Goal: Task Accomplishment & Management: Manage account settings

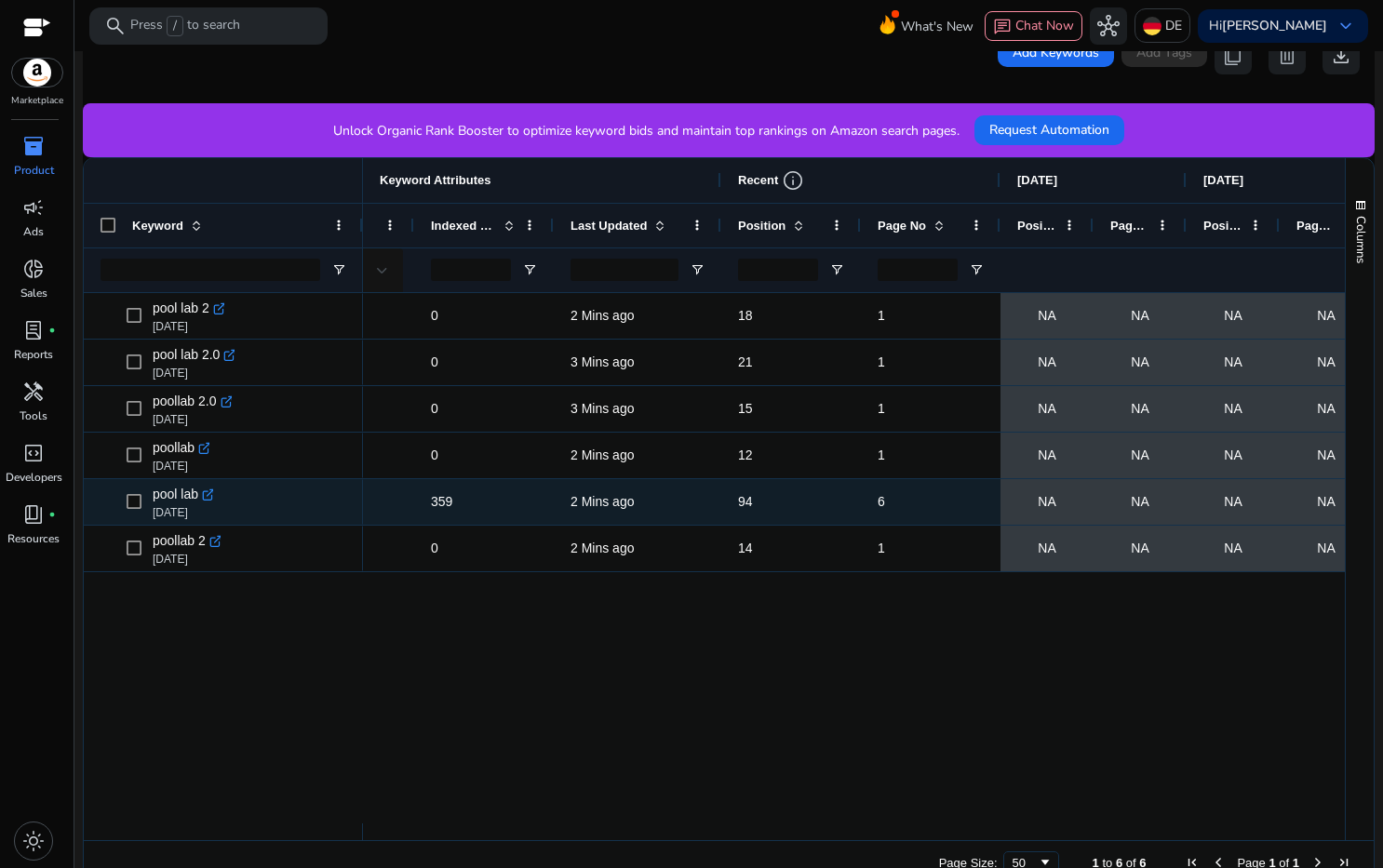
scroll to position [0, 285]
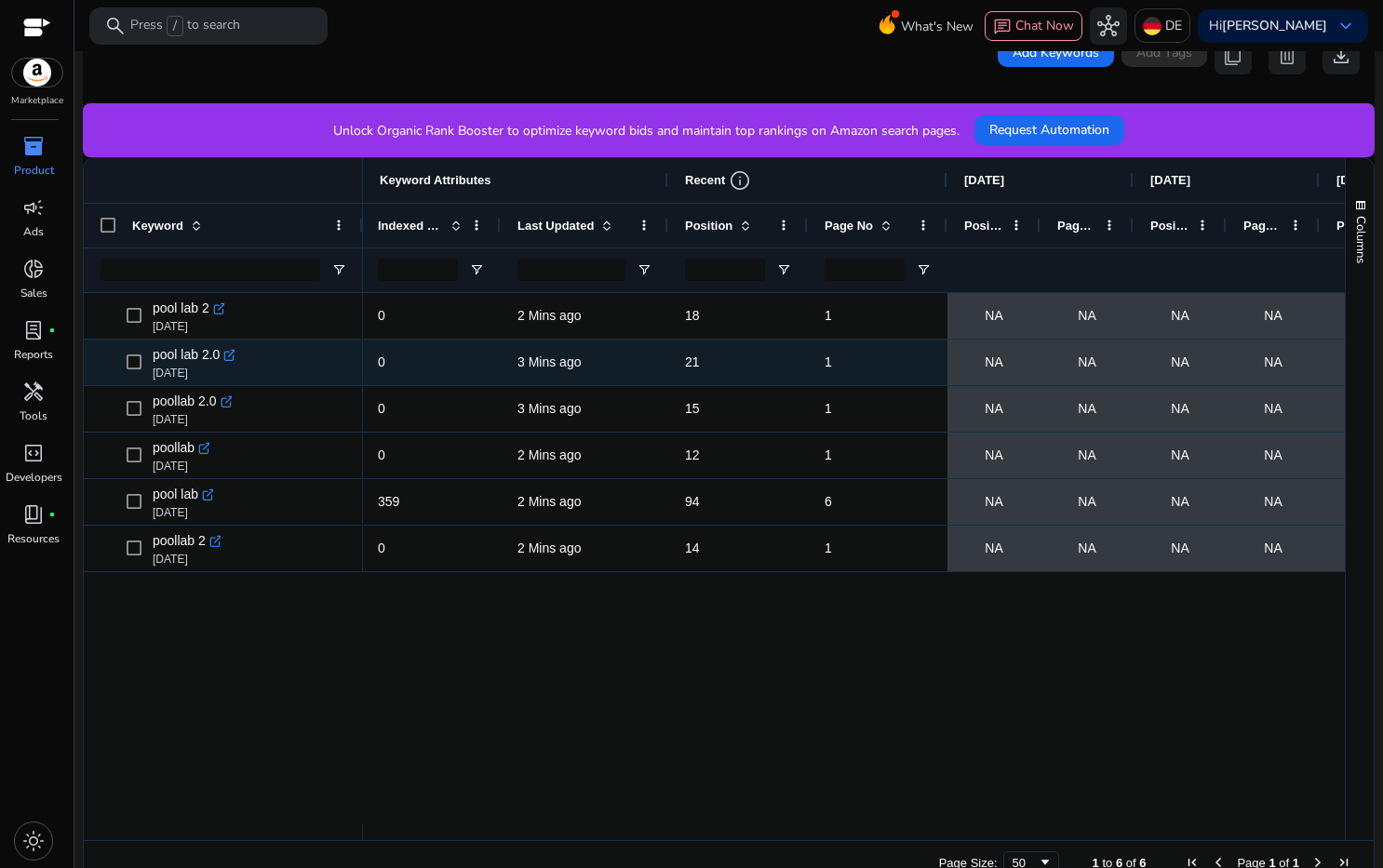
click at [232, 355] on icon ".st0{fill:#2c8af8}" at bounding box center [229, 355] width 13 height 13
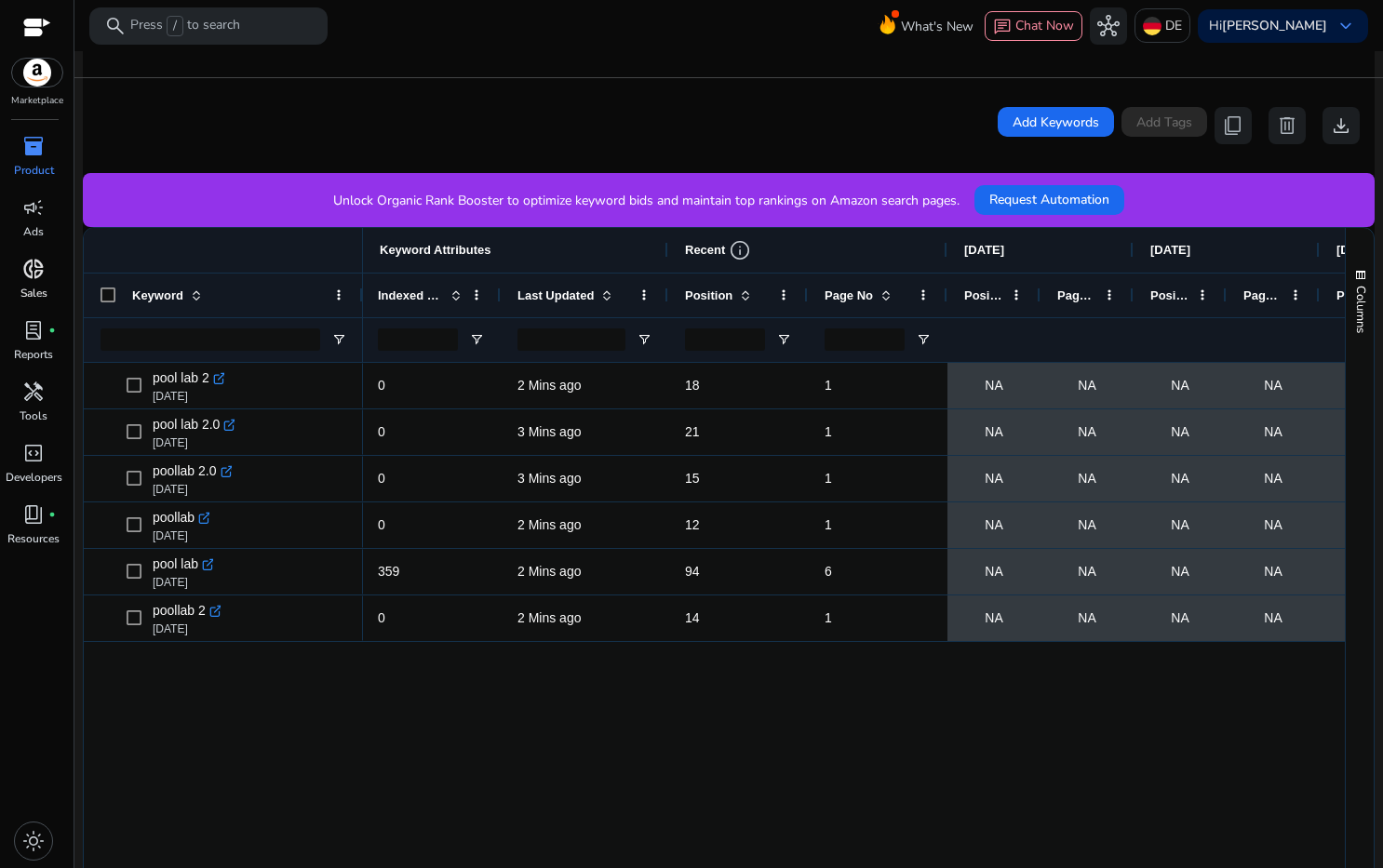
click at [32, 275] on span "donut_small" at bounding box center [34, 269] width 22 height 22
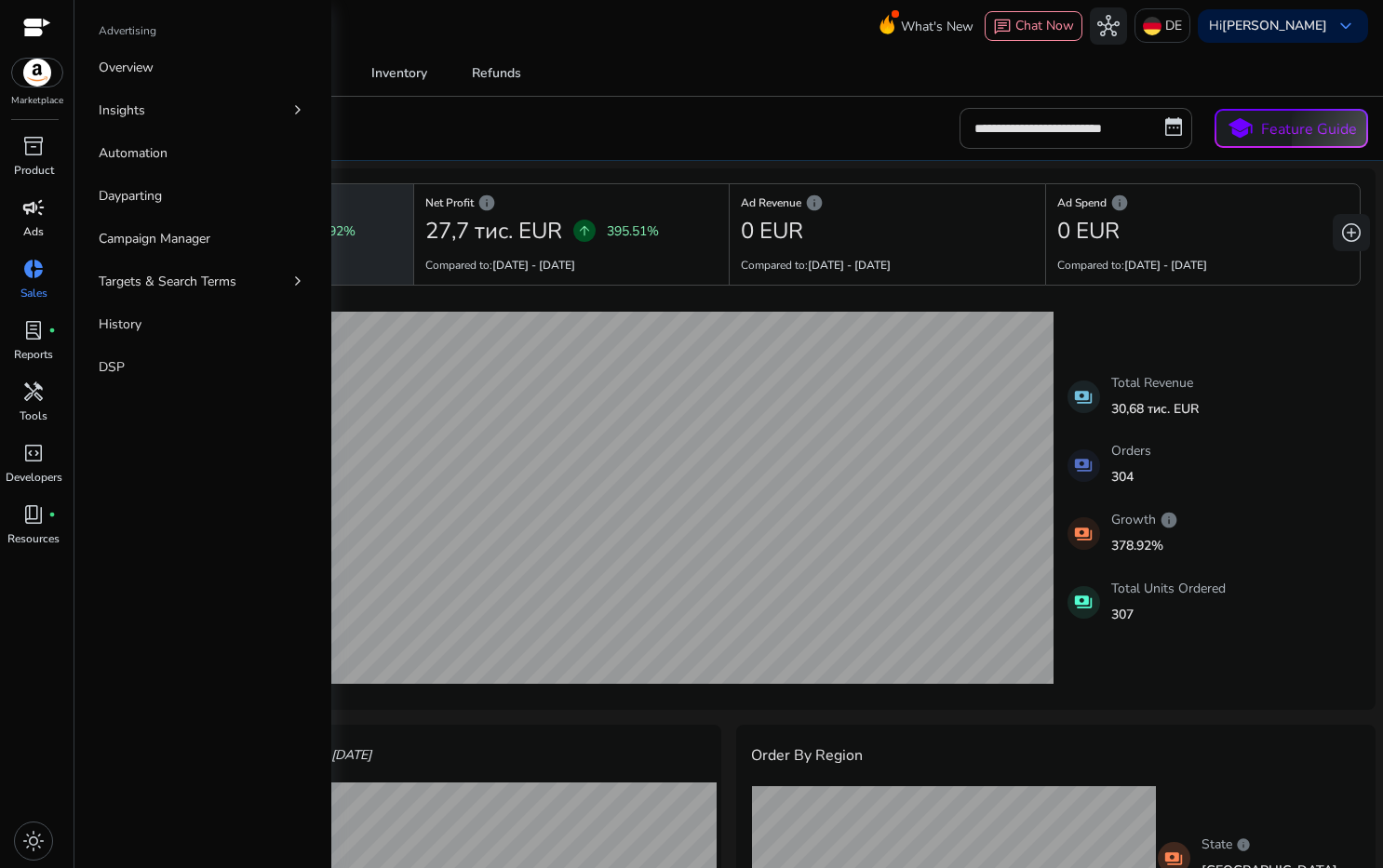
click at [33, 218] on span "campaign" at bounding box center [34, 208] width 22 height 22
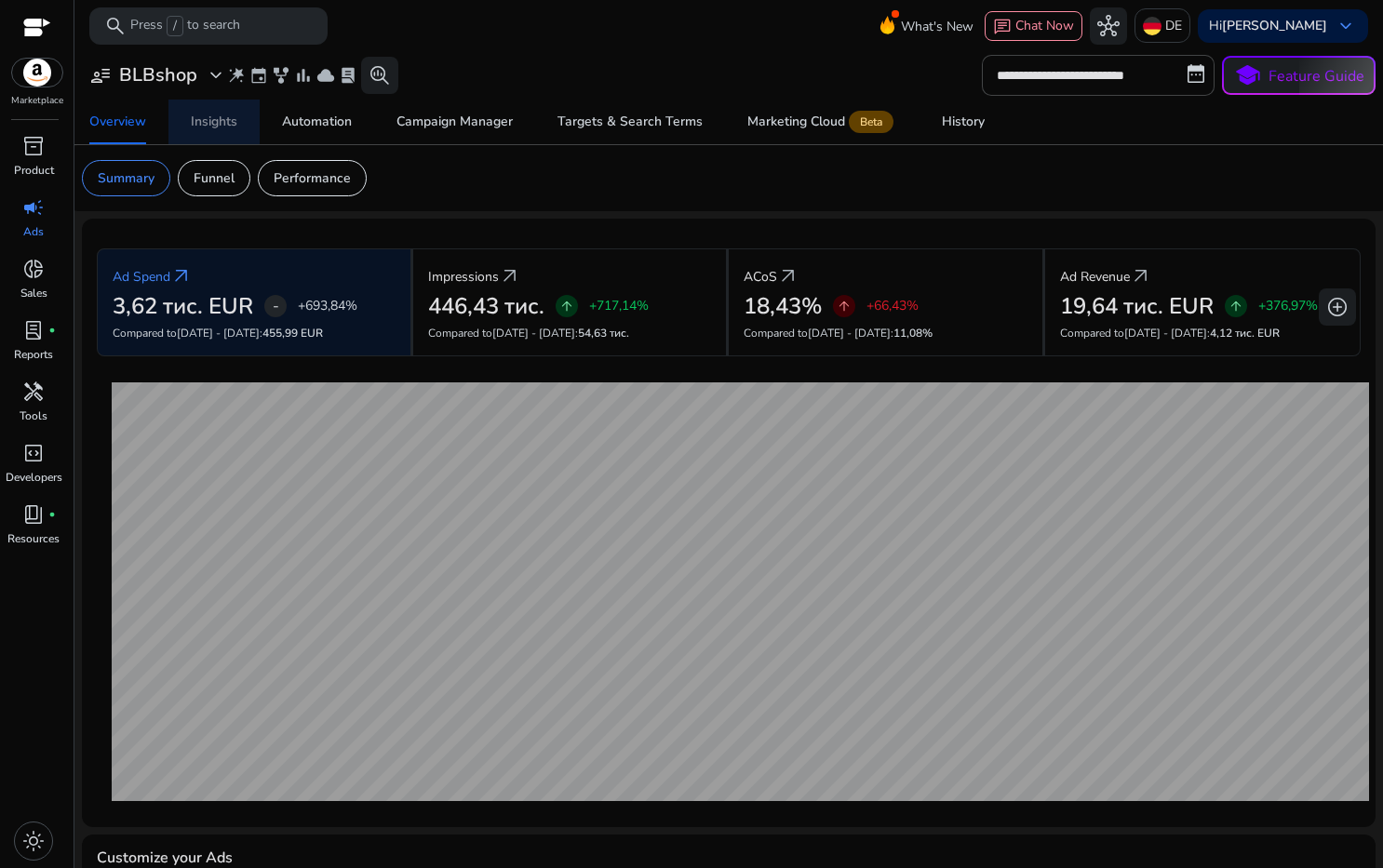
click at [213, 124] on div "Insights" at bounding box center [214, 122] width 47 height 13
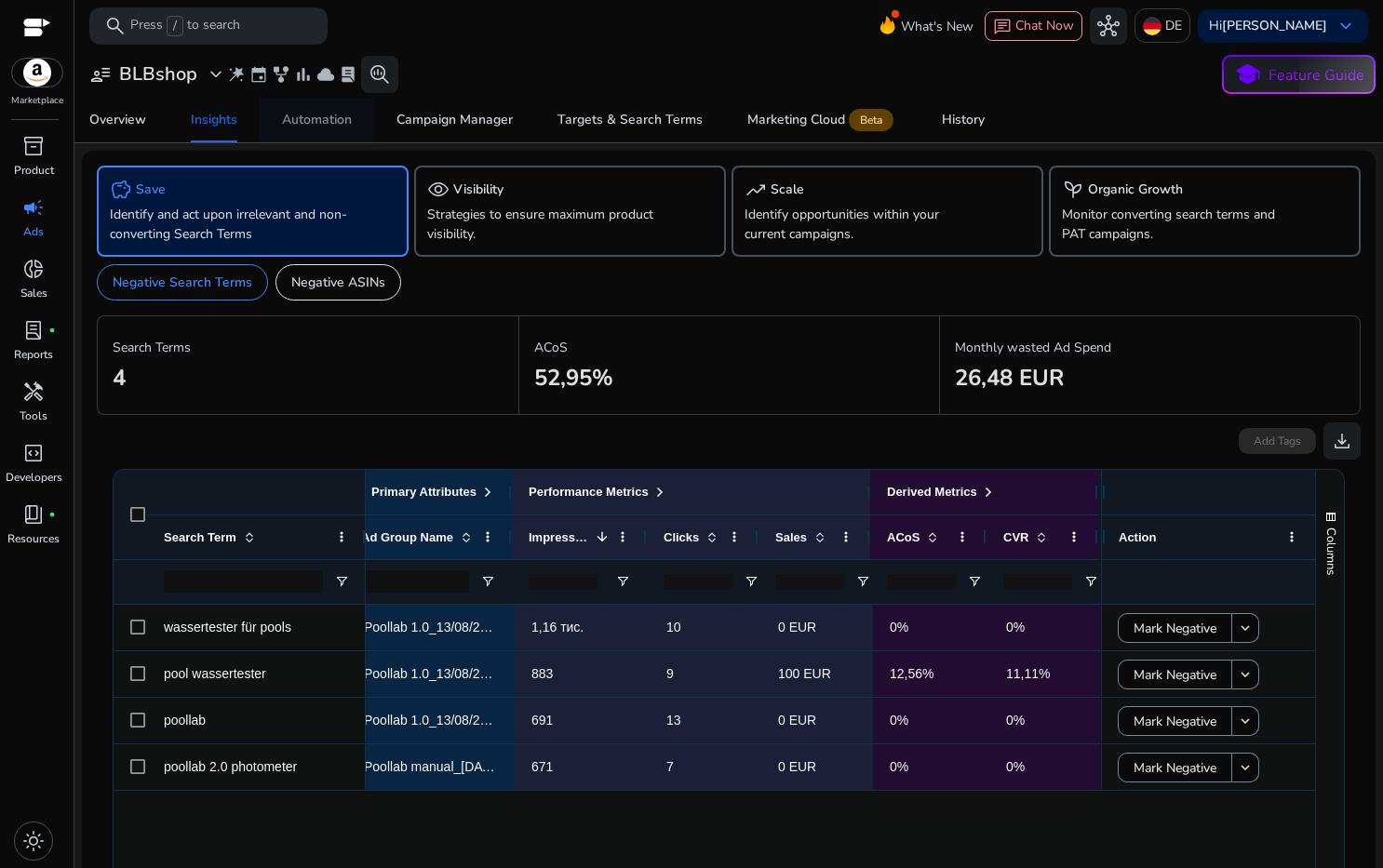
click at [322, 123] on div "Automation" at bounding box center [316, 120] width 70 height 13
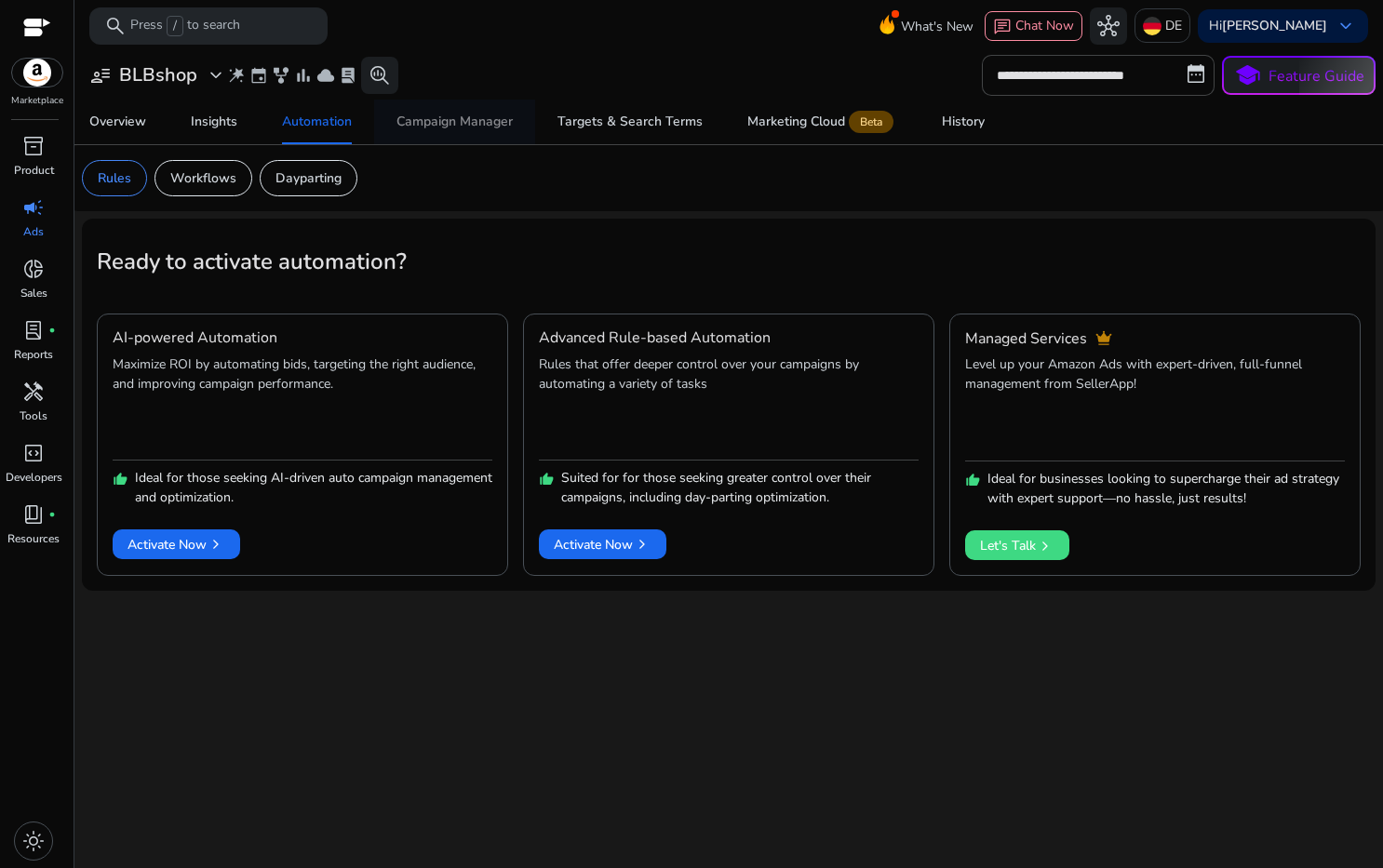
click at [468, 116] on div "Campaign Manager" at bounding box center [454, 122] width 117 height 13
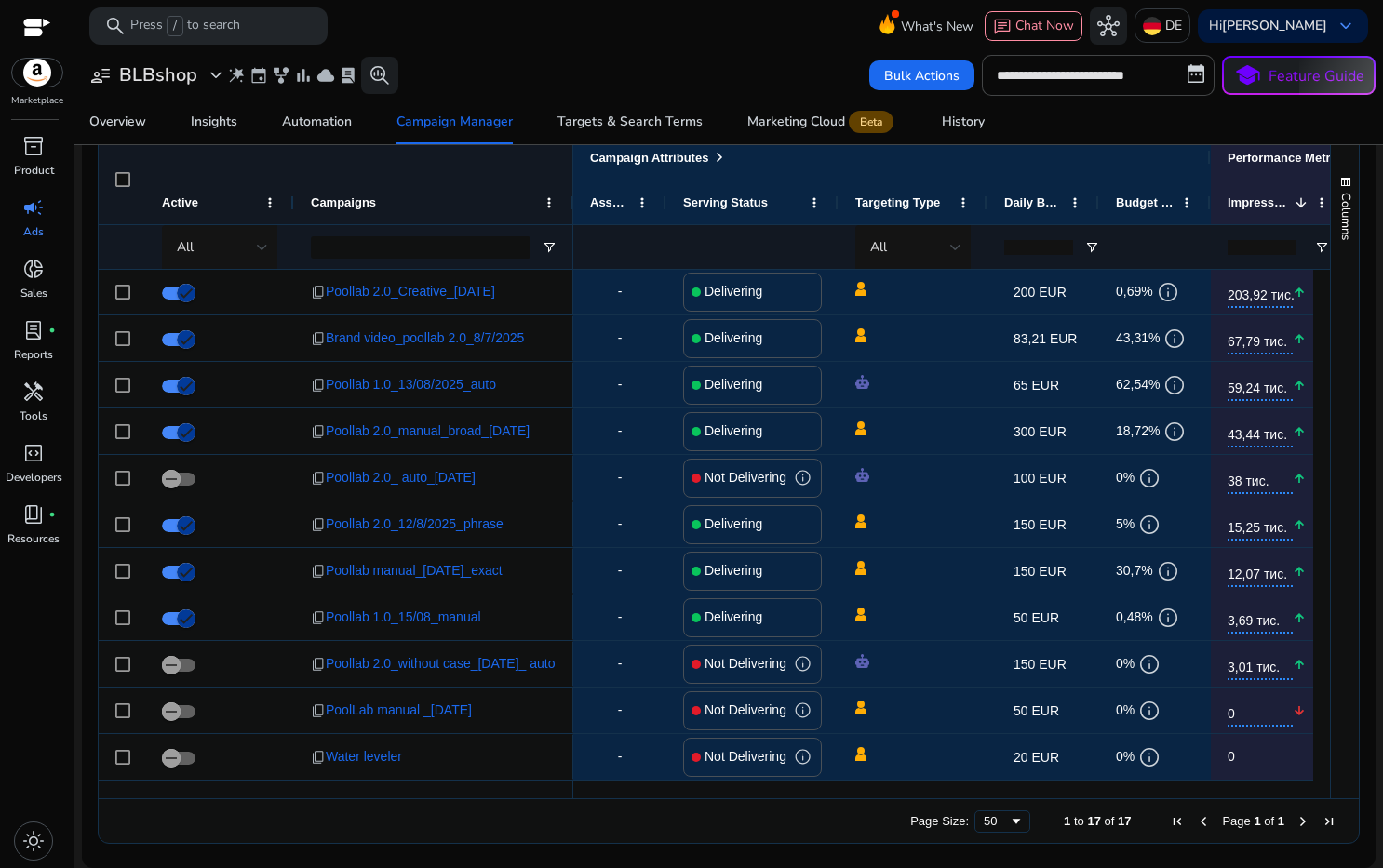
click at [190, 199] on span "Active" at bounding box center [180, 202] width 36 height 14
click at [257, 206] on div "Active" at bounding box center [220, 202] width 116 height 44
click at [270, 204] on span at bounding box center [270, 203] width 15 height 15
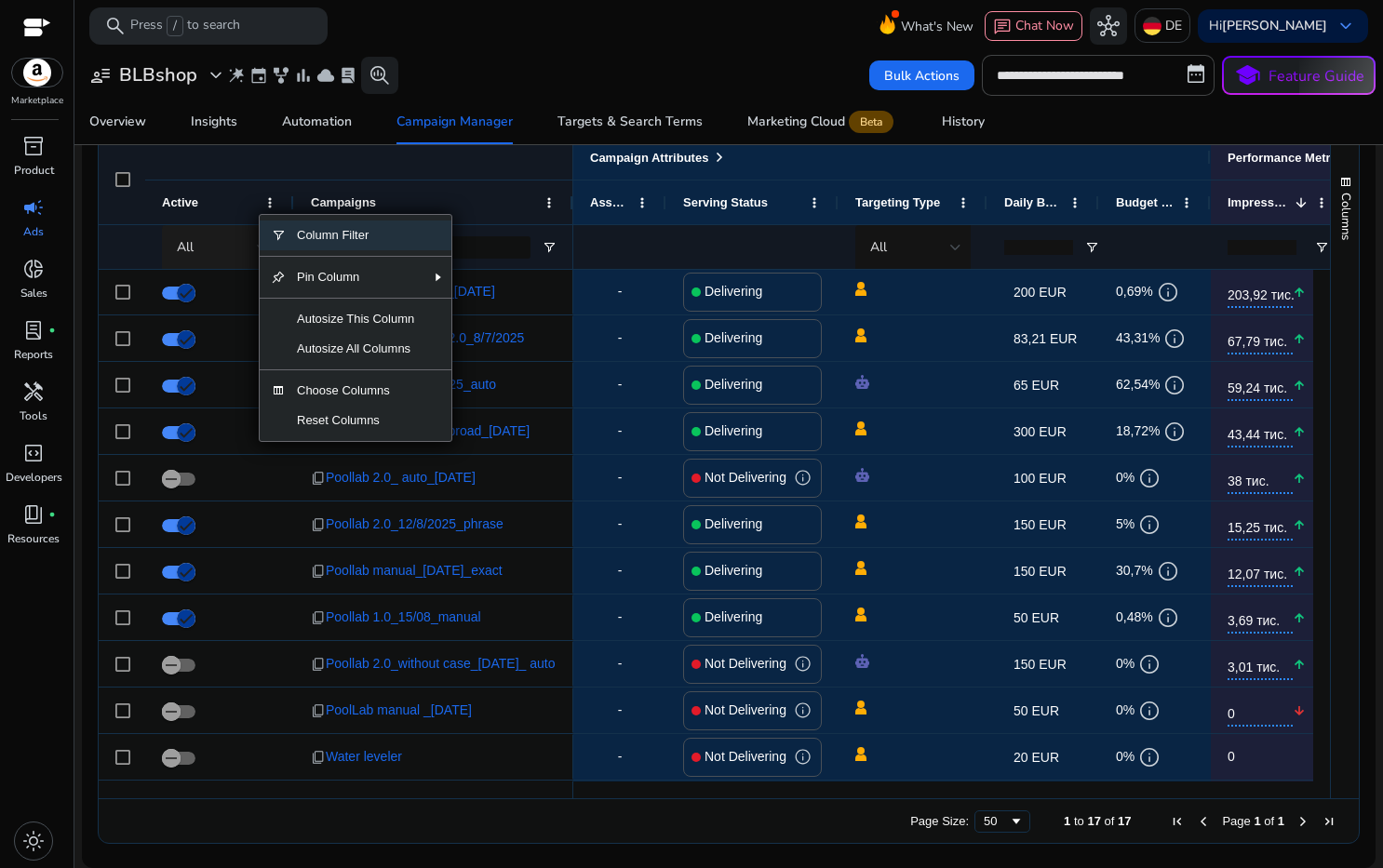
click at [216, 245] on div "All" at bounding box center [217, 247] width 80 height 21
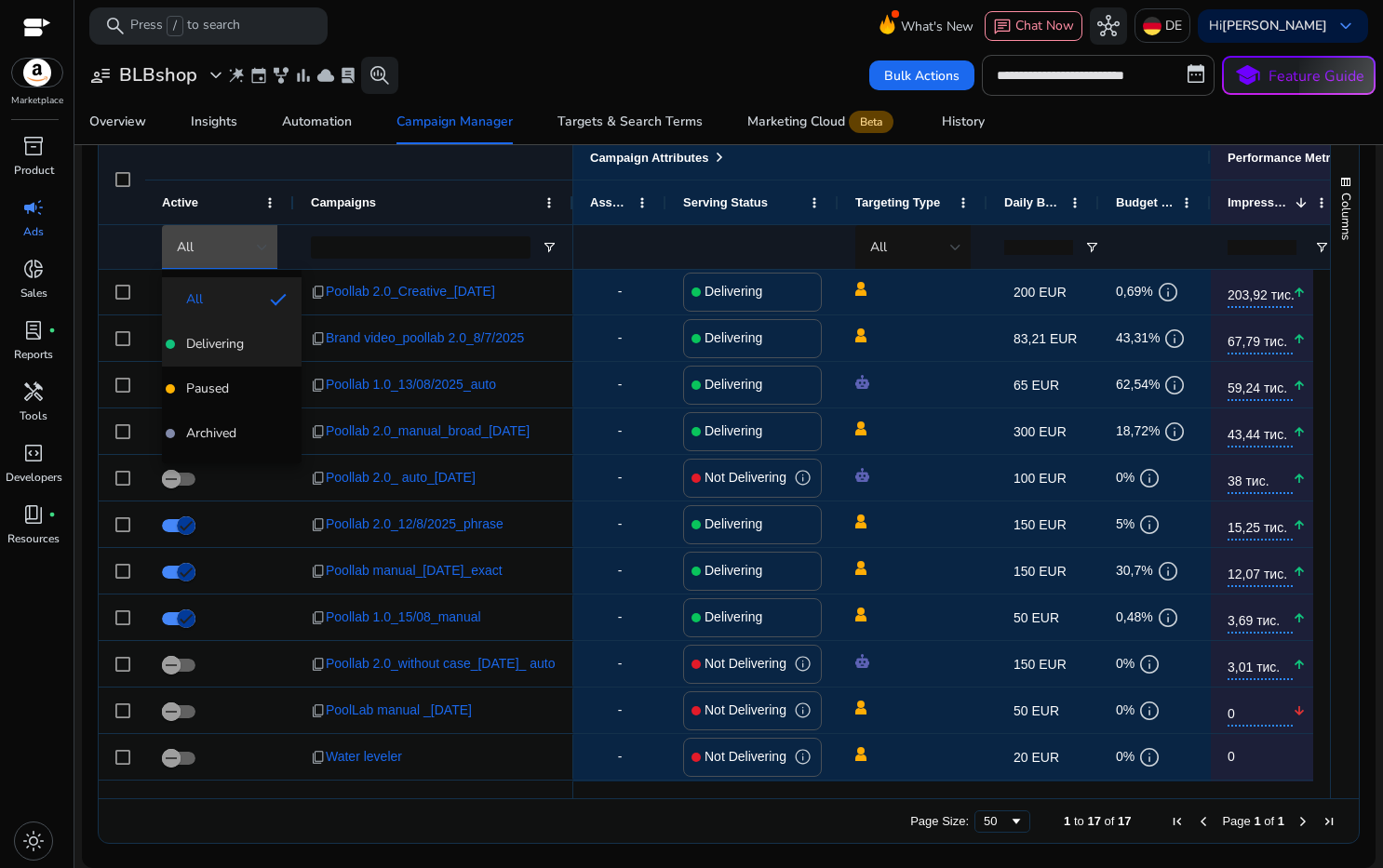
click at [233, 351] on span "Delivering" at bounding box center [215, 344] width 58 height 19
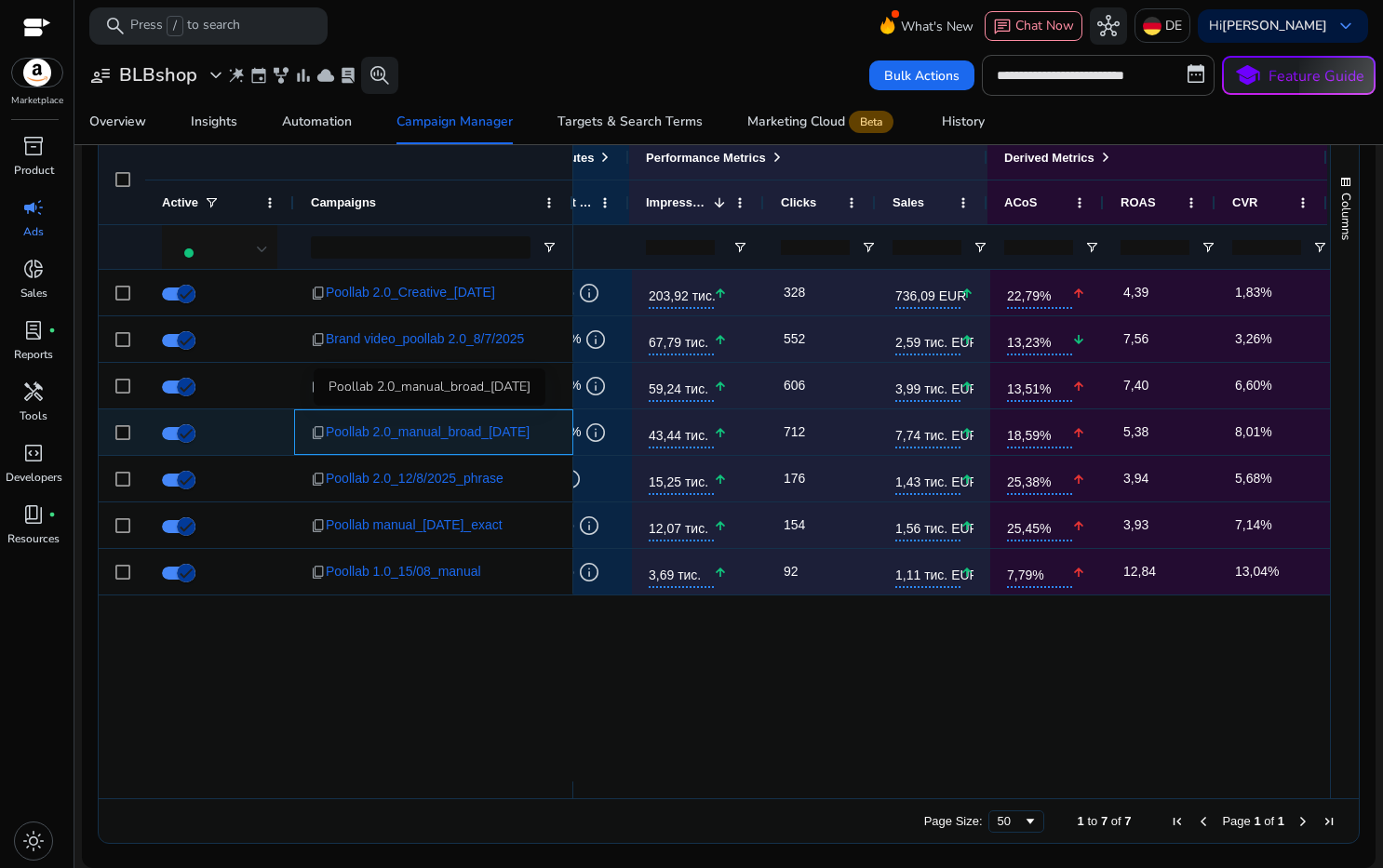
click at [491, 440] on span "Poollab 2.0_manual_broad_[DATE]" at bounding box center [427, 432] width 204 height 38
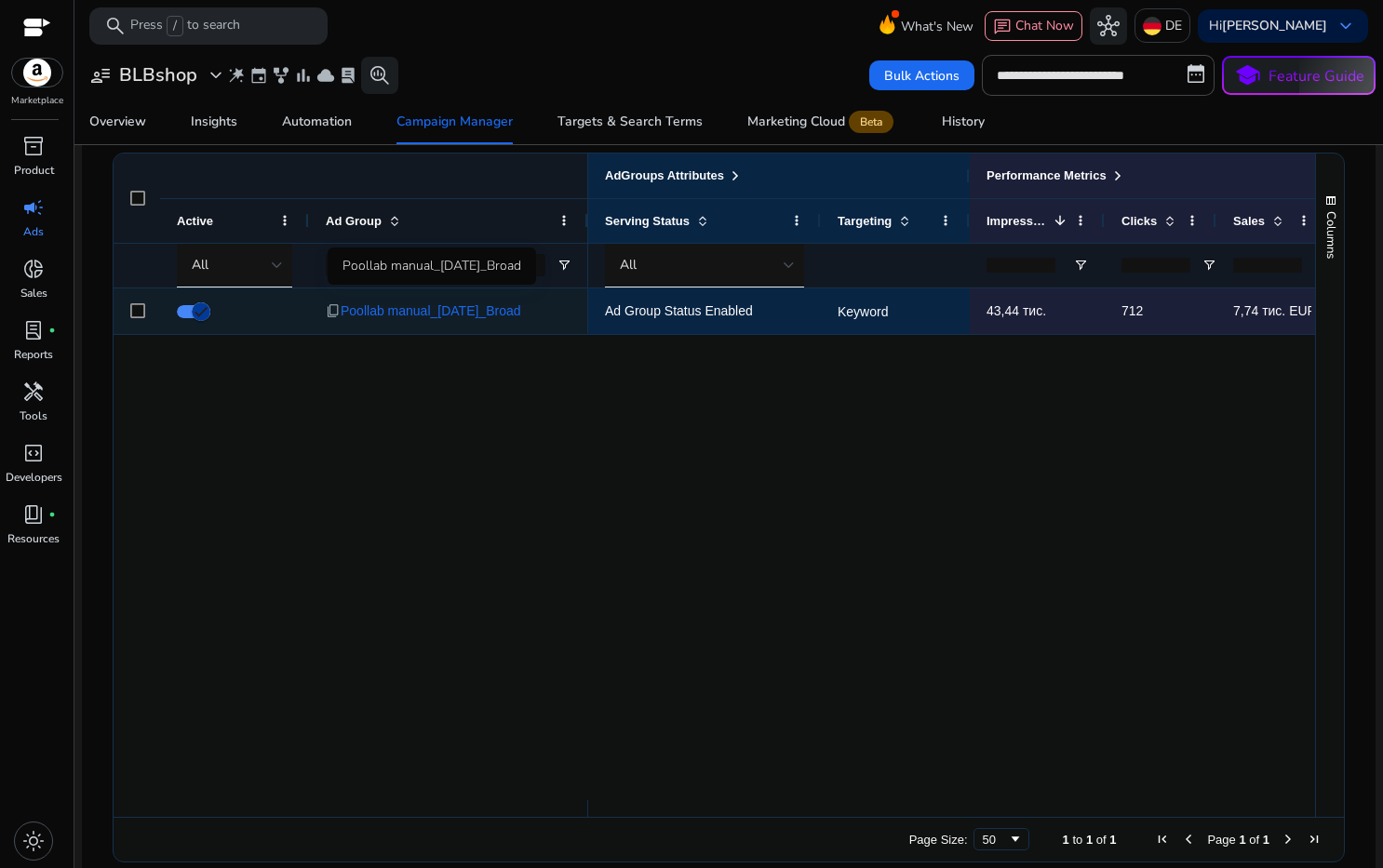
click at [402, 314] on span "Poollab manual_[DATE]_Broad" at bounding box center [431, 310] width 181 height 38
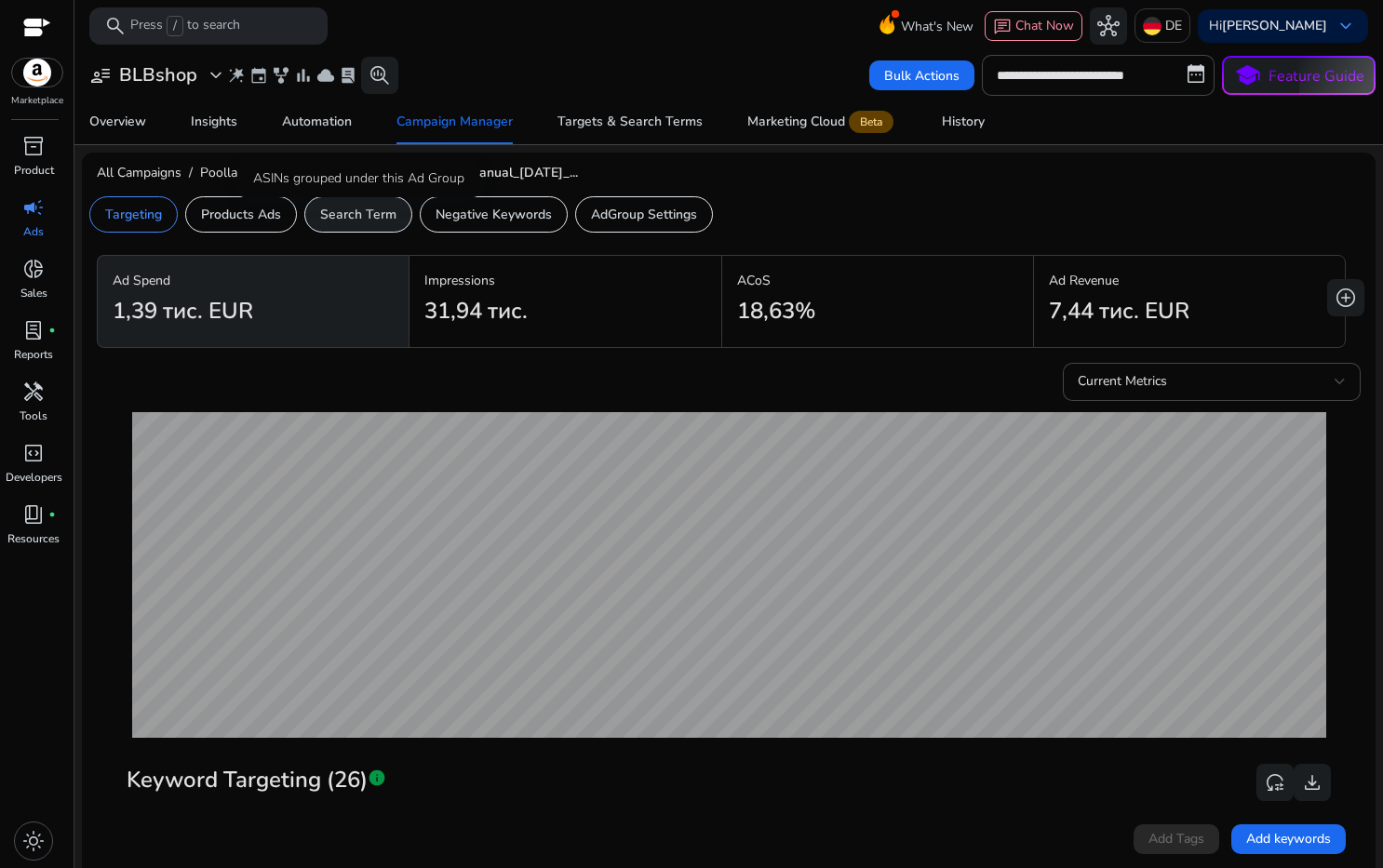
click at [346, 212] on p "Search Term" at bounding box center [358, 214] width 76 height 20
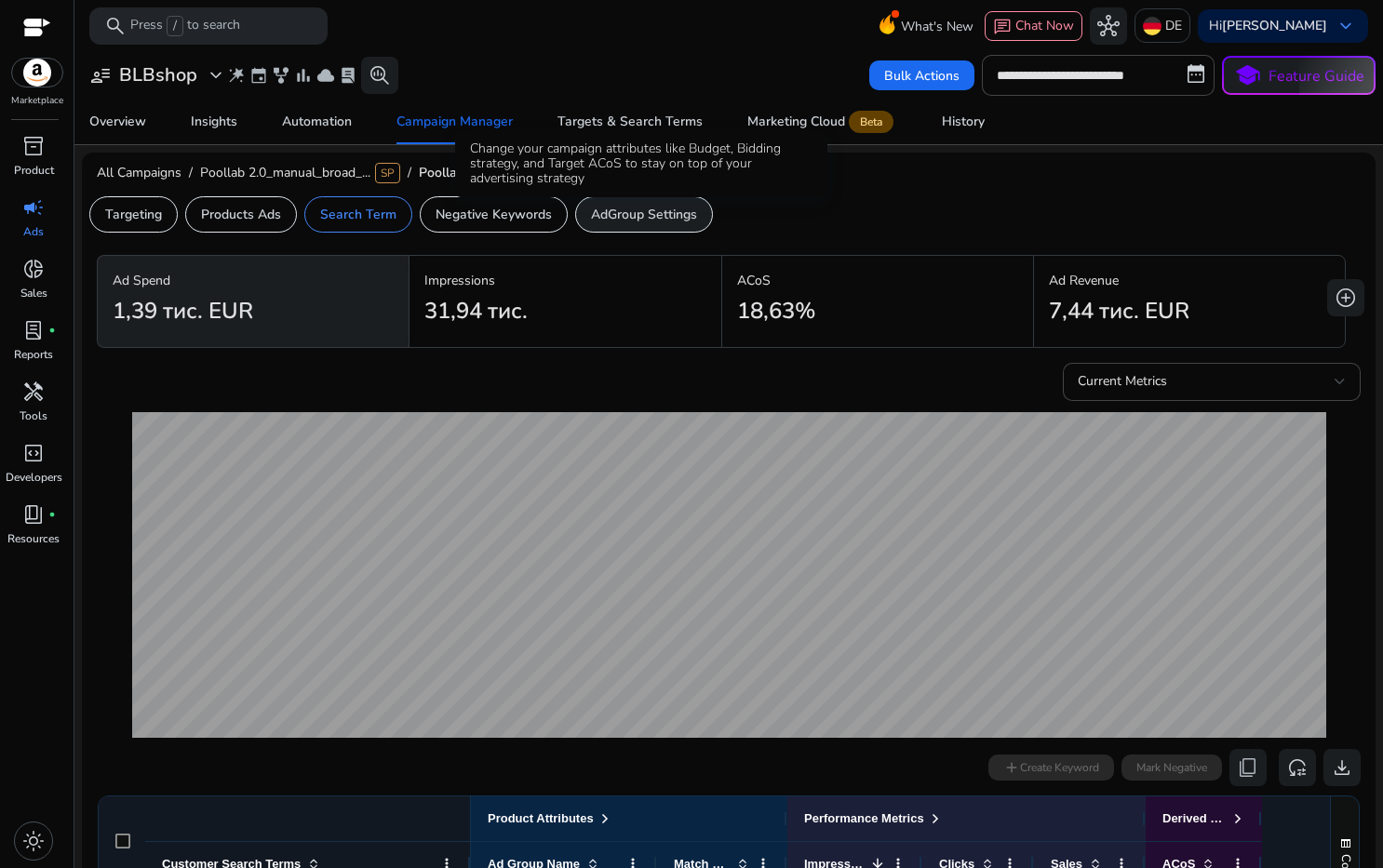
click at [665, 214] on p "AdGroup Settings" at bounding box center [644, 214] width 106 height 20
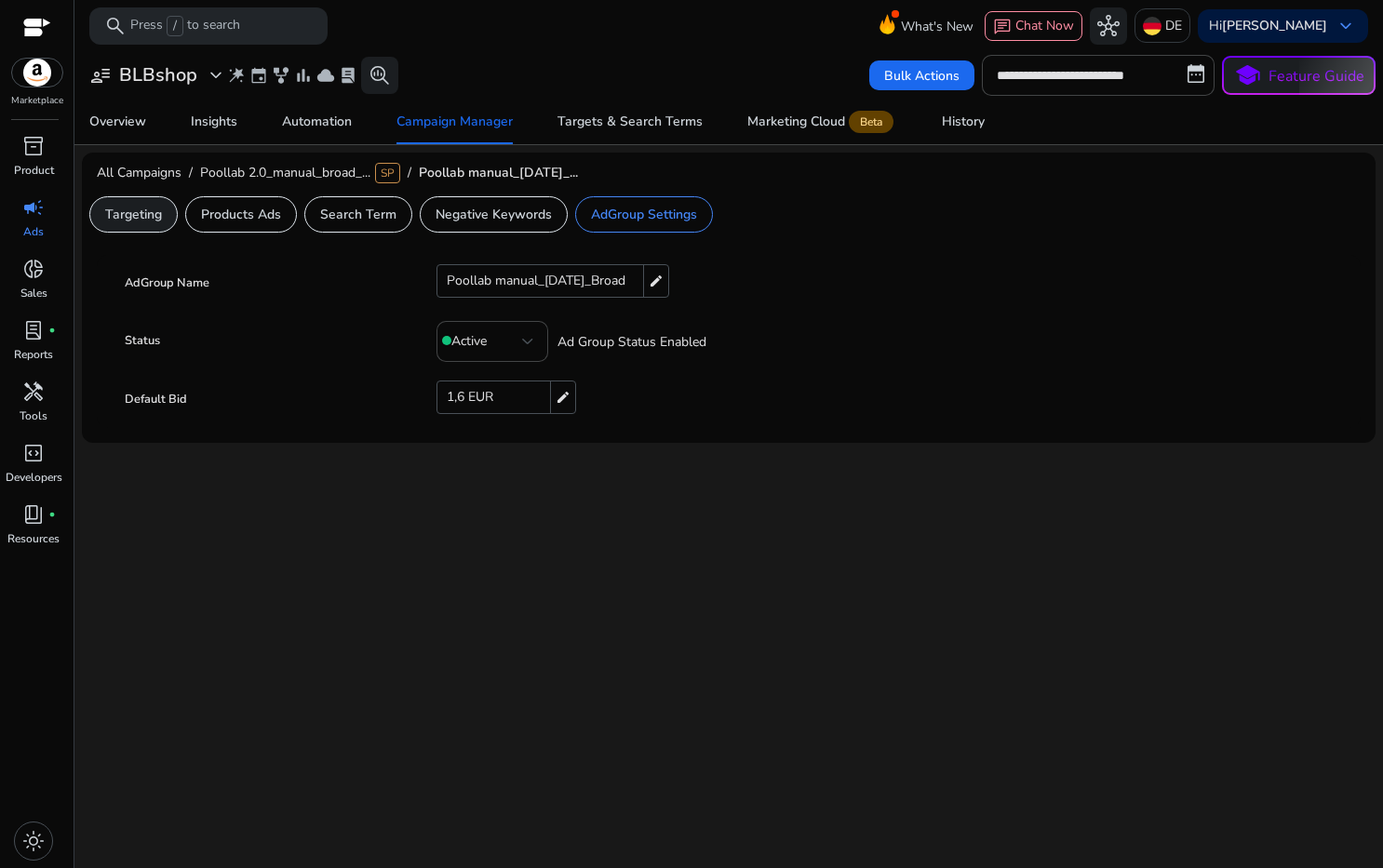
click at [127, 219] on p "Targeting" at bounding box center [133, 214] width 57 height 20
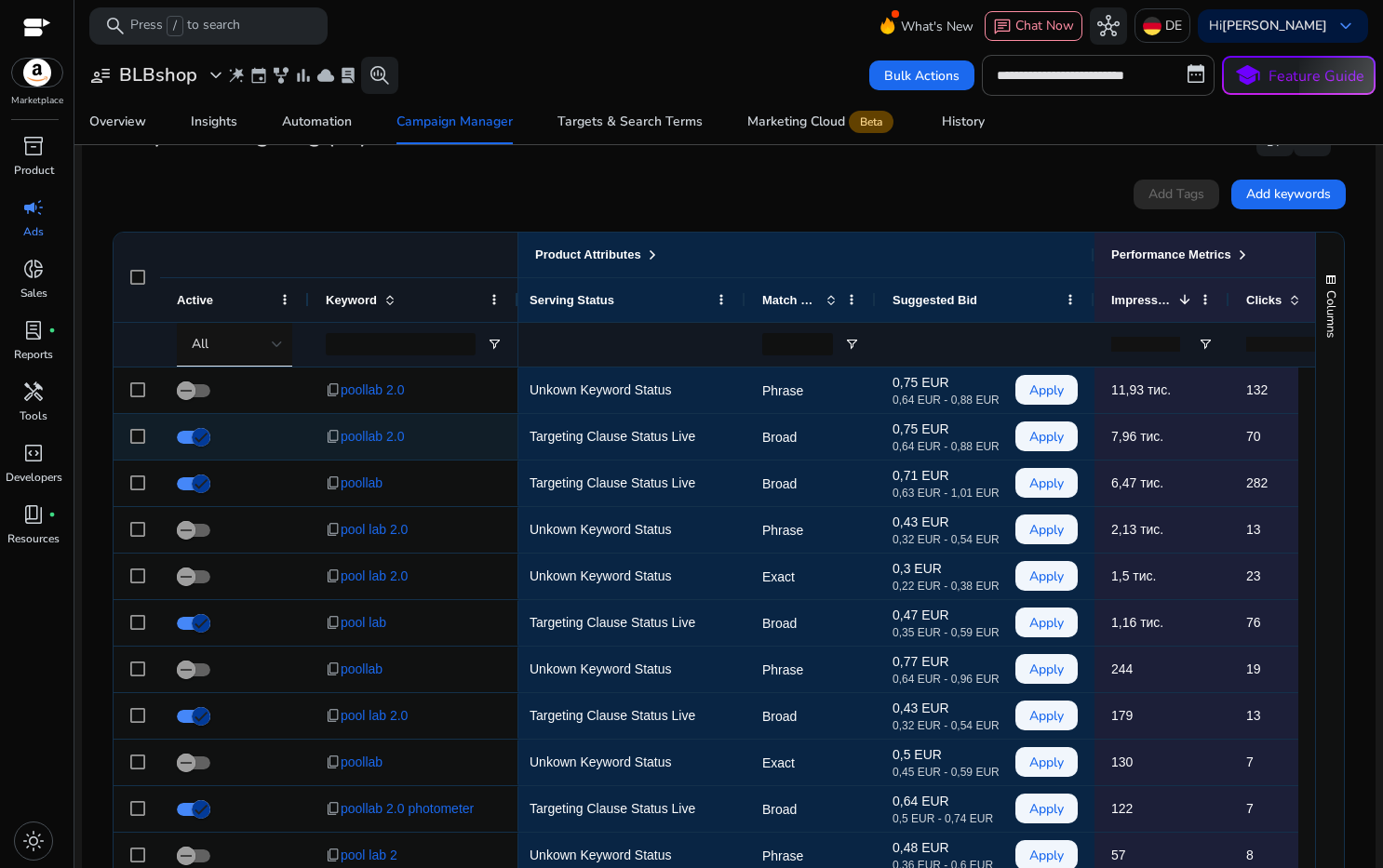
click at [979, 448] on p "0,64 EUR - 0,88 EUR" at bounding box center [939, 447] width 93 height 11
click at [924, 434] on p "0,75 EUR" at bounding box center [939, 429] width 93 height 11
click at [968, 441] on p "0,64 EUR - 0,88 EUR" at bounding box center [939, 447] width 93 height 11
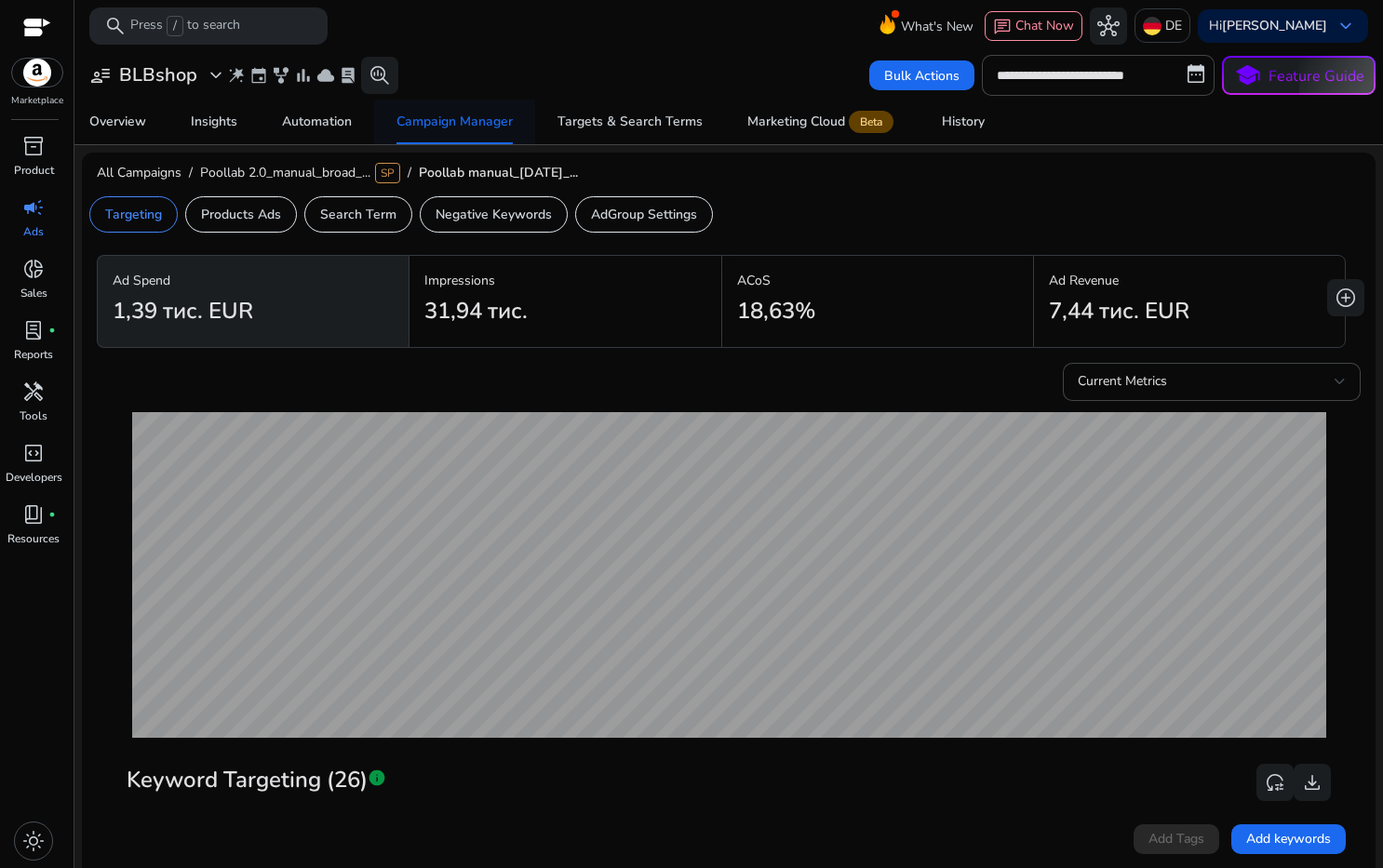
click at [446, 124] on div "Campaign Manager" at bounding box center [454, 122] width 117 height 13
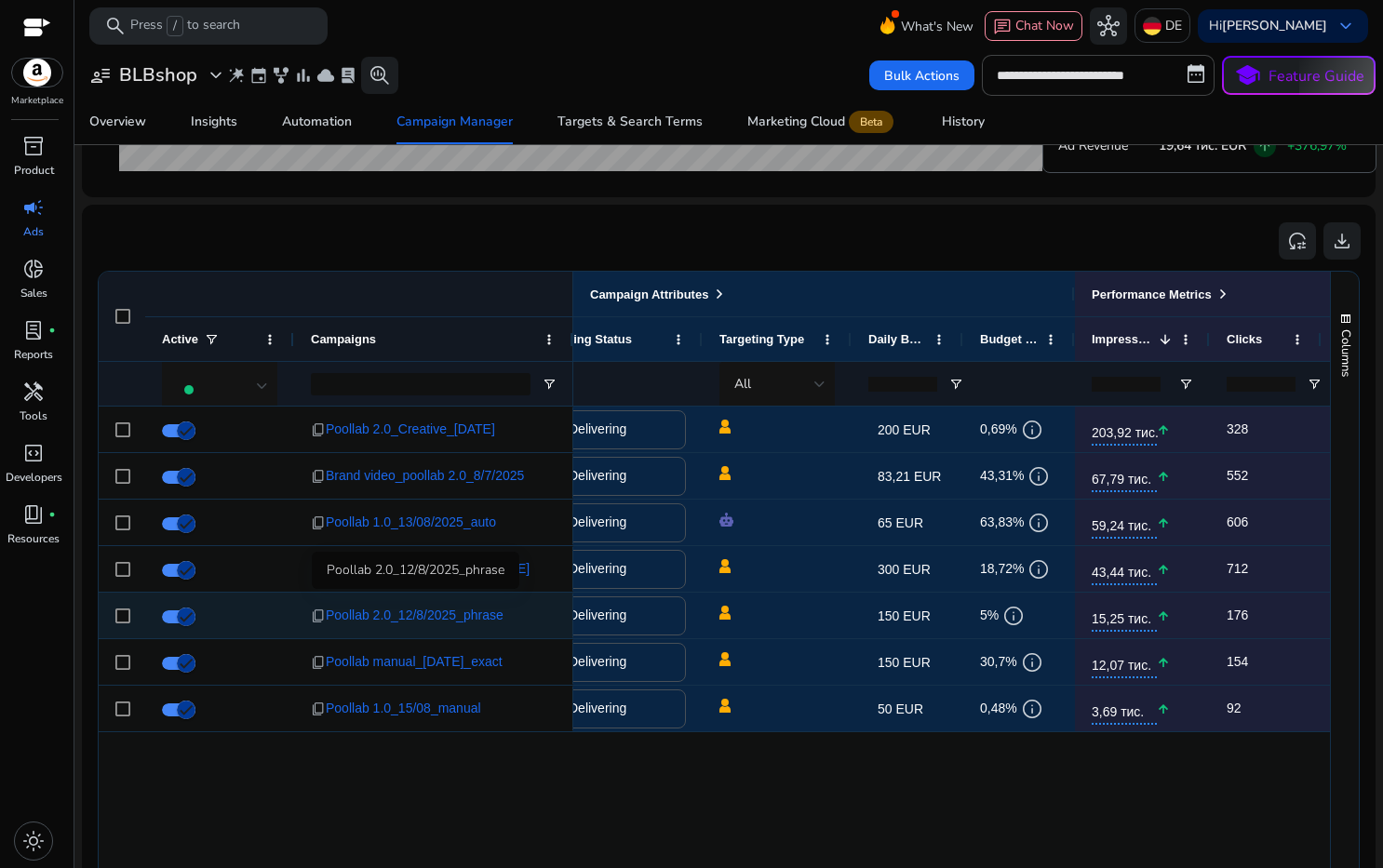
click at [444, 617] on span "Poollab 2.0_12/8/2025_phrase" at bounding box center [414, 615] width 178 height 38
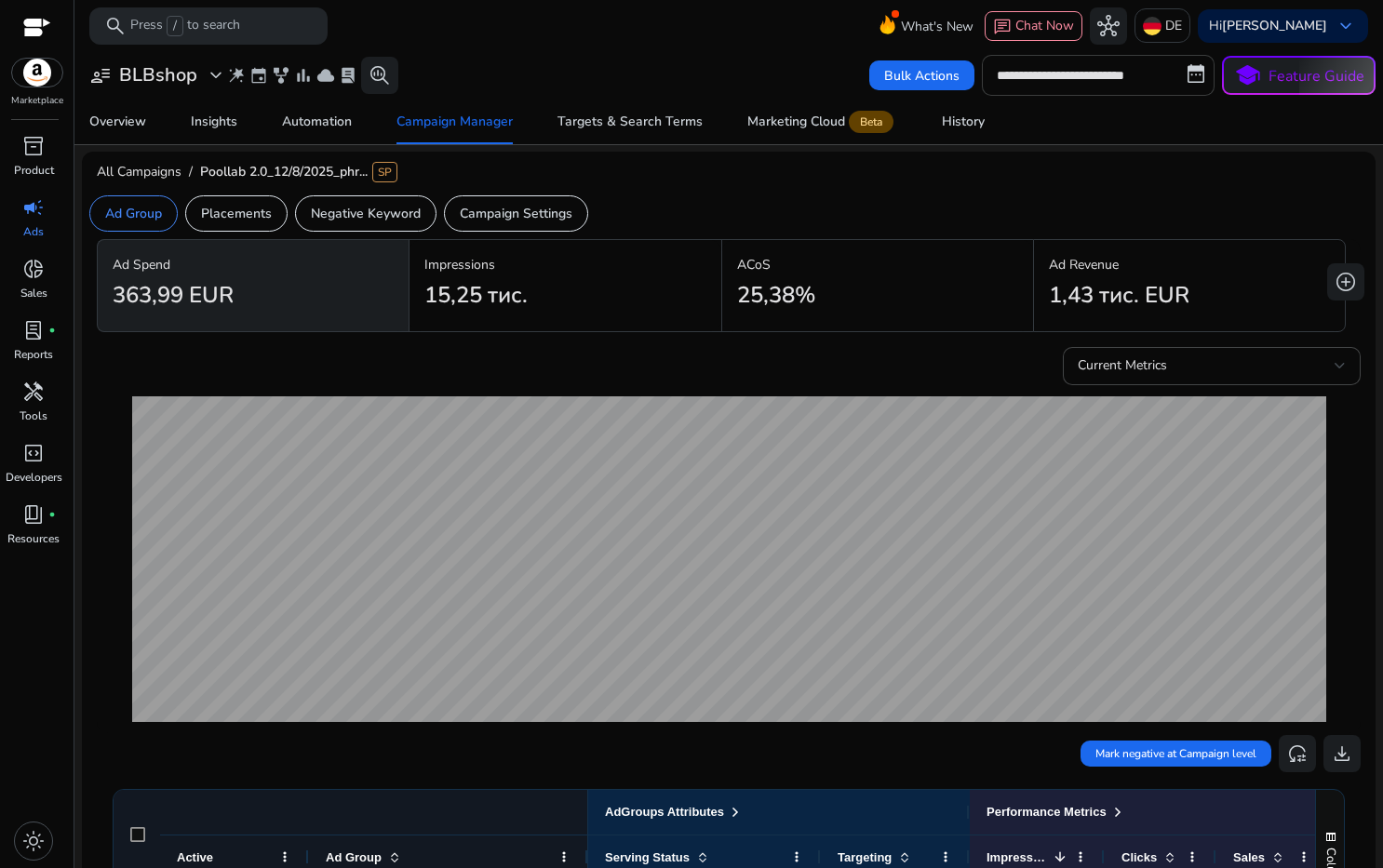
click at [1189, 81] on input "**********" at bounding box center [1098, 76] width 232 height 41
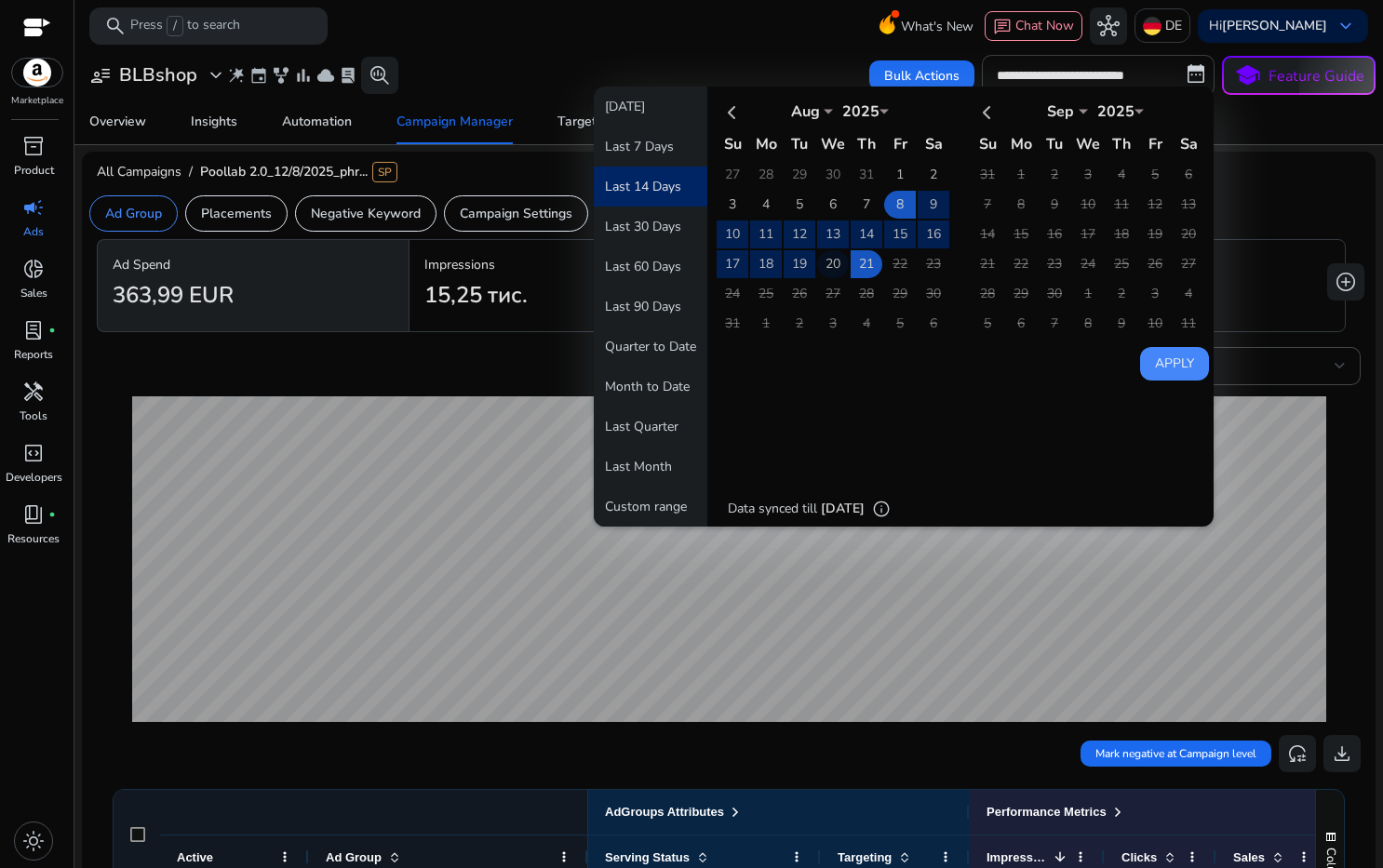
click at [827, 262] on td "20" at bounding box center [833, 264] width 32 height 28
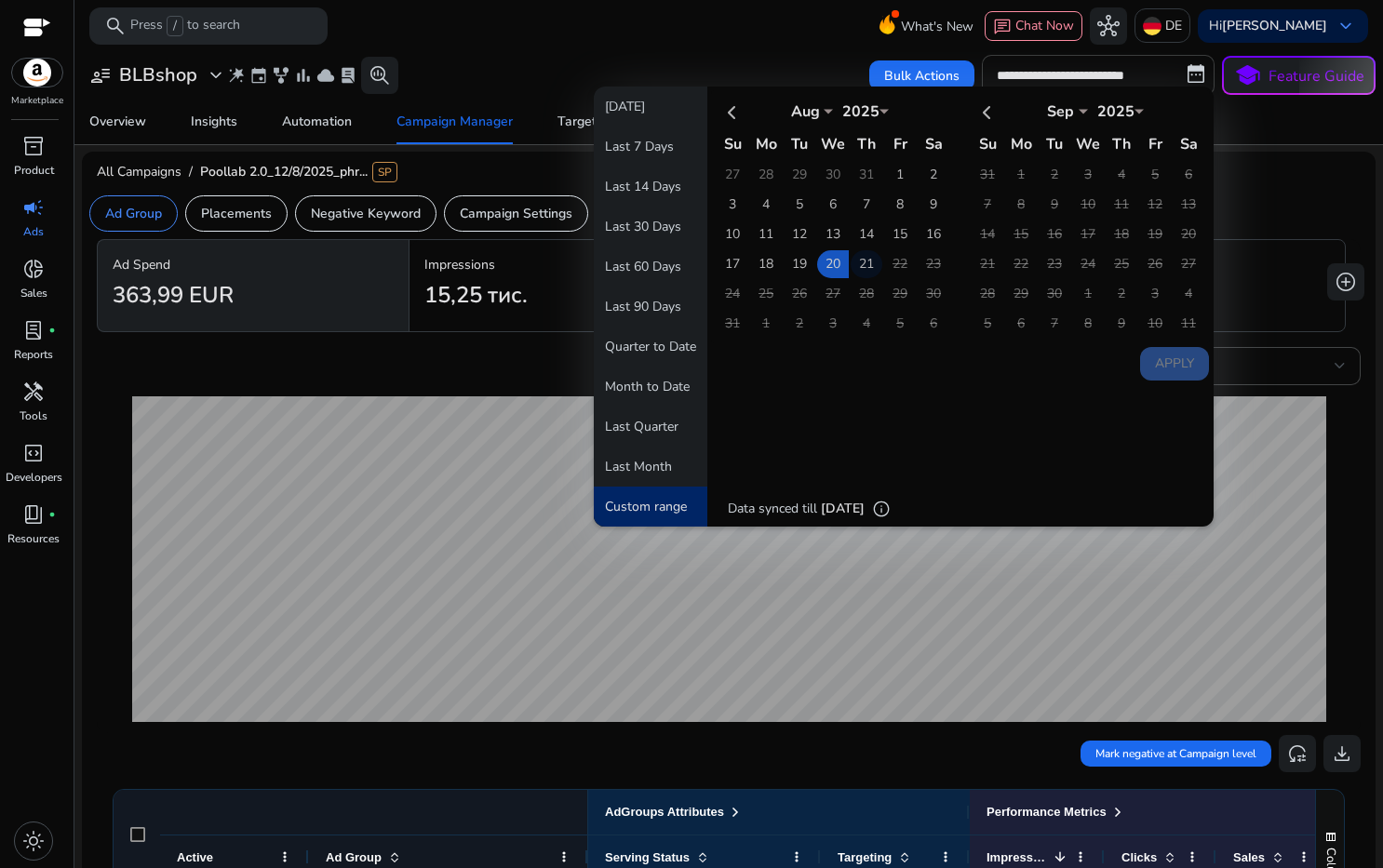
click at [859, 264] on td "21" at bounding box center [866, 264] width 32 height 28
click at [1166, 363] on button "Apply" at bounding box center [1174, 364] width 69 height 34
type input "**********"
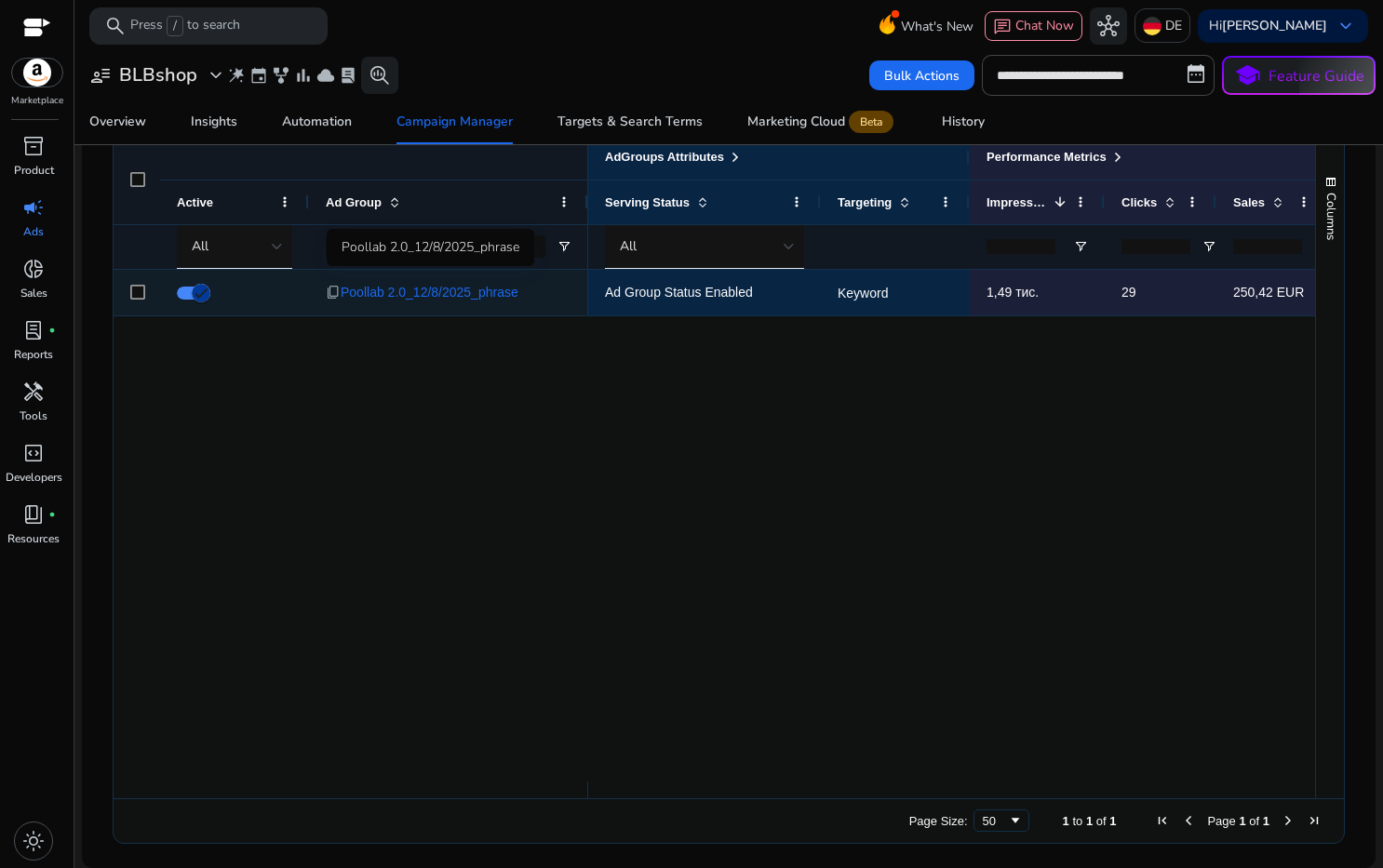
click at [469, 294] on span "Poollab 2.0_12/8/2025_phrase" at bounding box center [429, 292] width 178 height 38
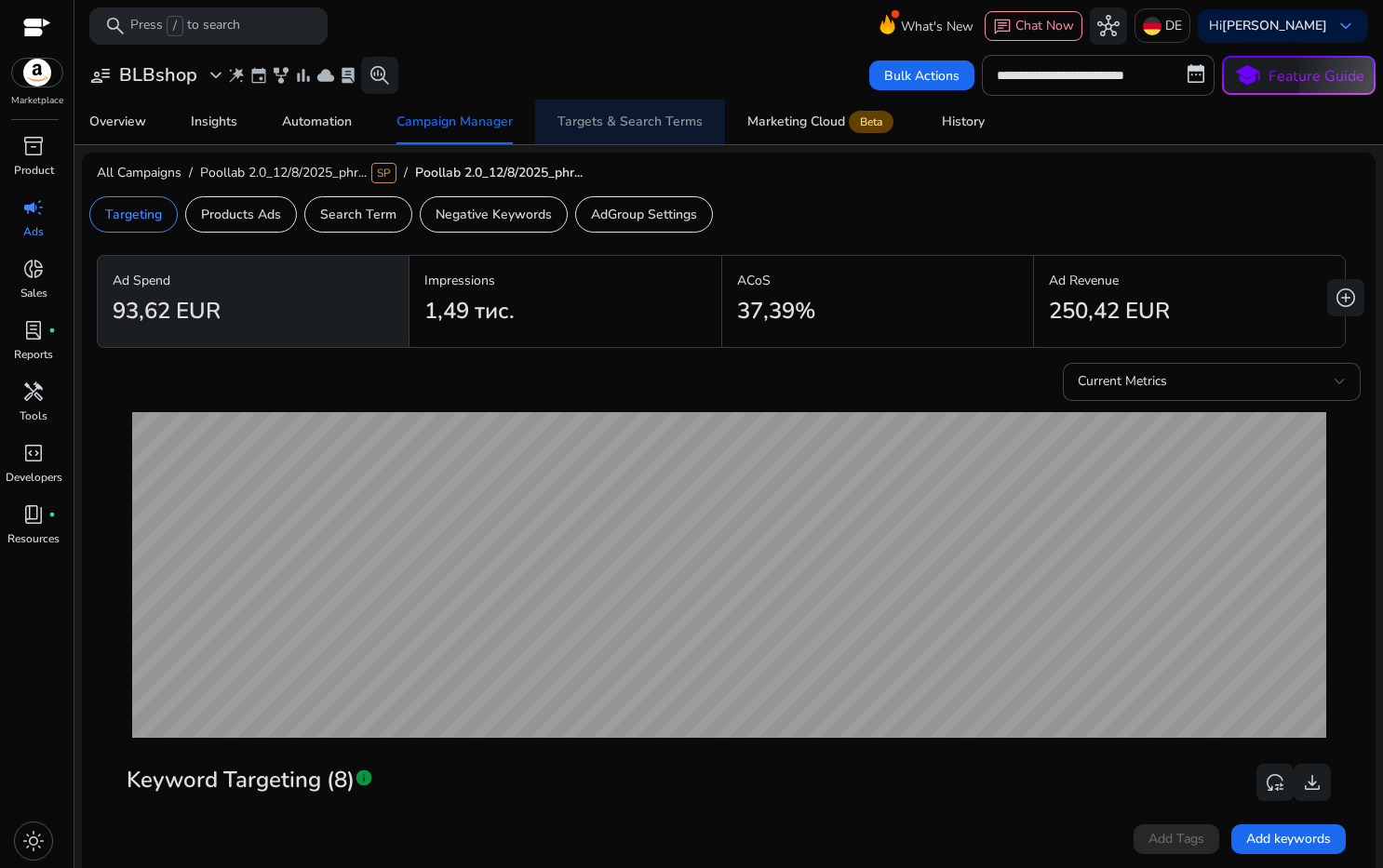
click at [657, 126] on div "Targets & Search Terms" at bounding box center [630, 122] width 145 height 13
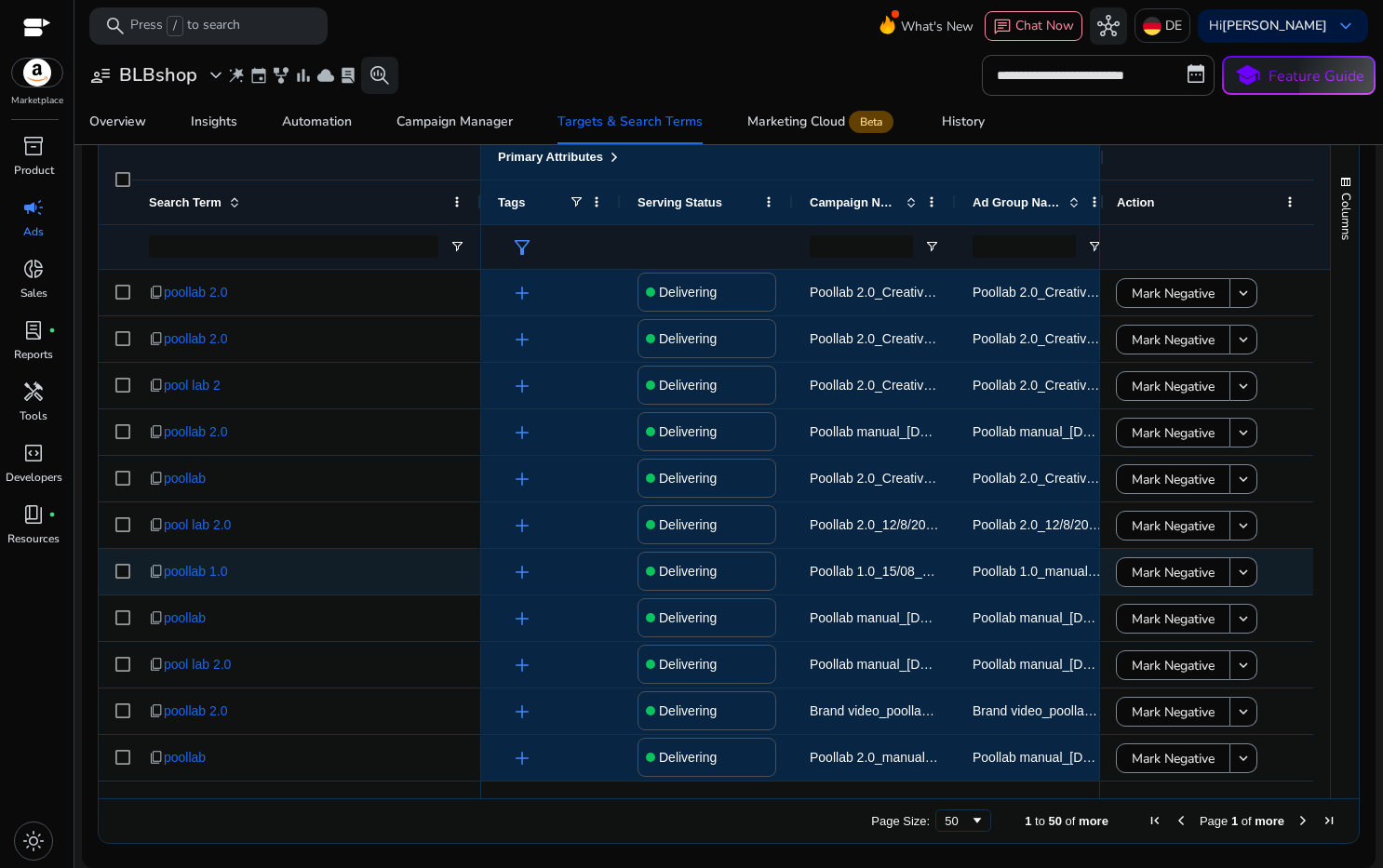
click at [737, 570] on div "Delivering" at bounding box center [706, 572] width 139 height 39
click at [766, 572] on div "Delivering" at bounding box center [706, 572] width 139 height 39
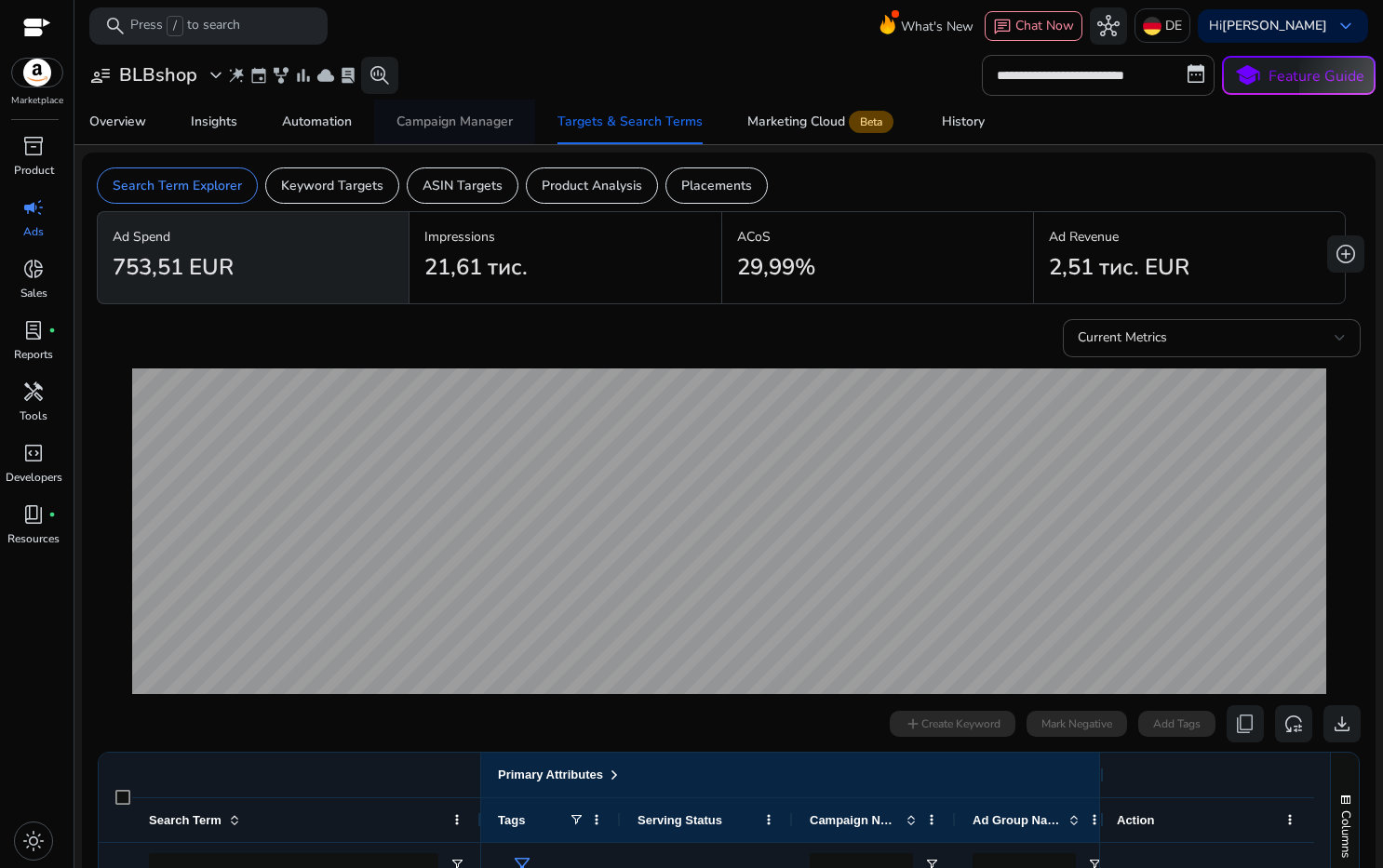
click at [493, 122] on div "Campaign Manager" at bounding box center [454, 122] width 117 height 13
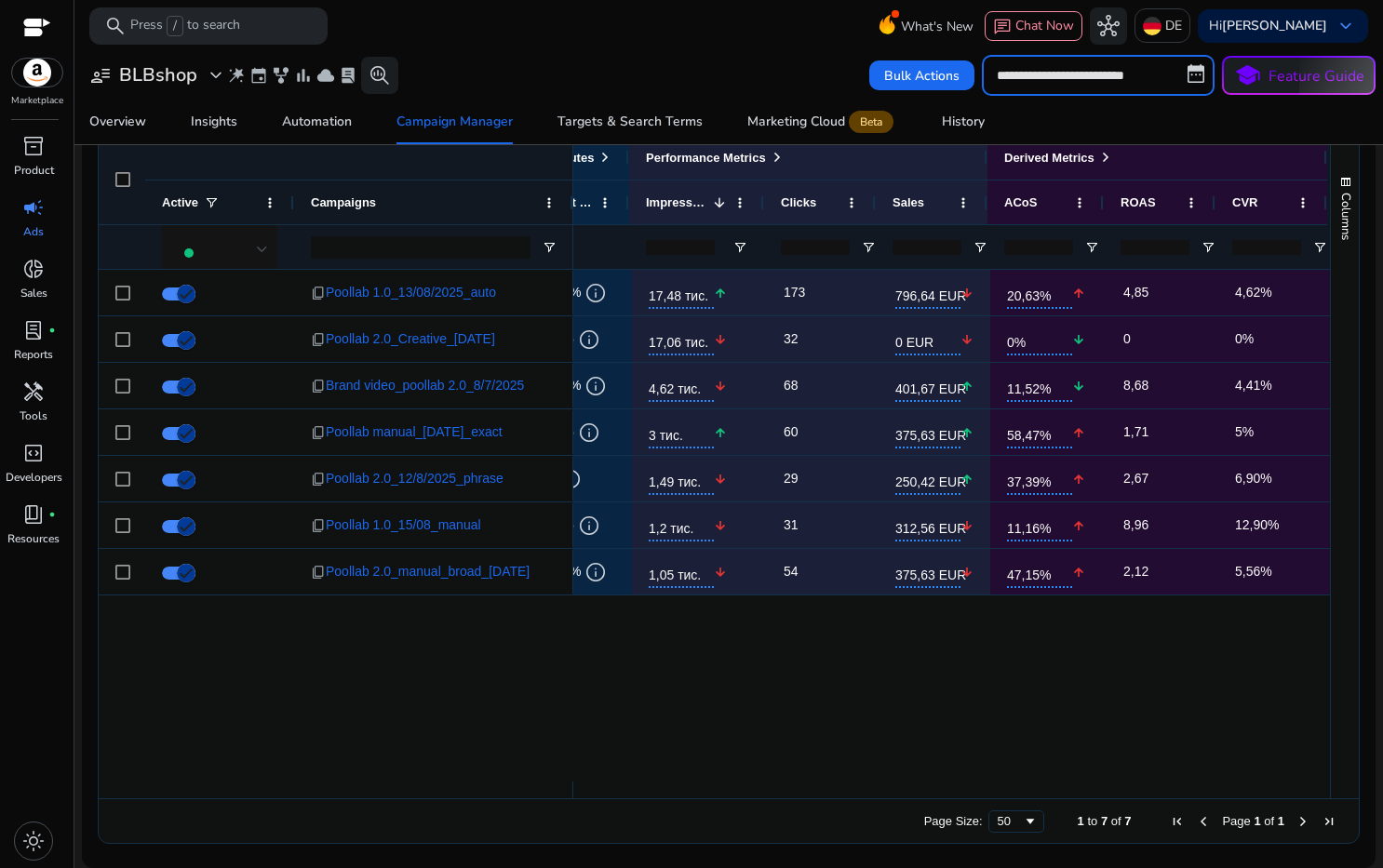
click at [1180, 73] on input "**********" at bounding box center [1098, 76] width 232 height 41
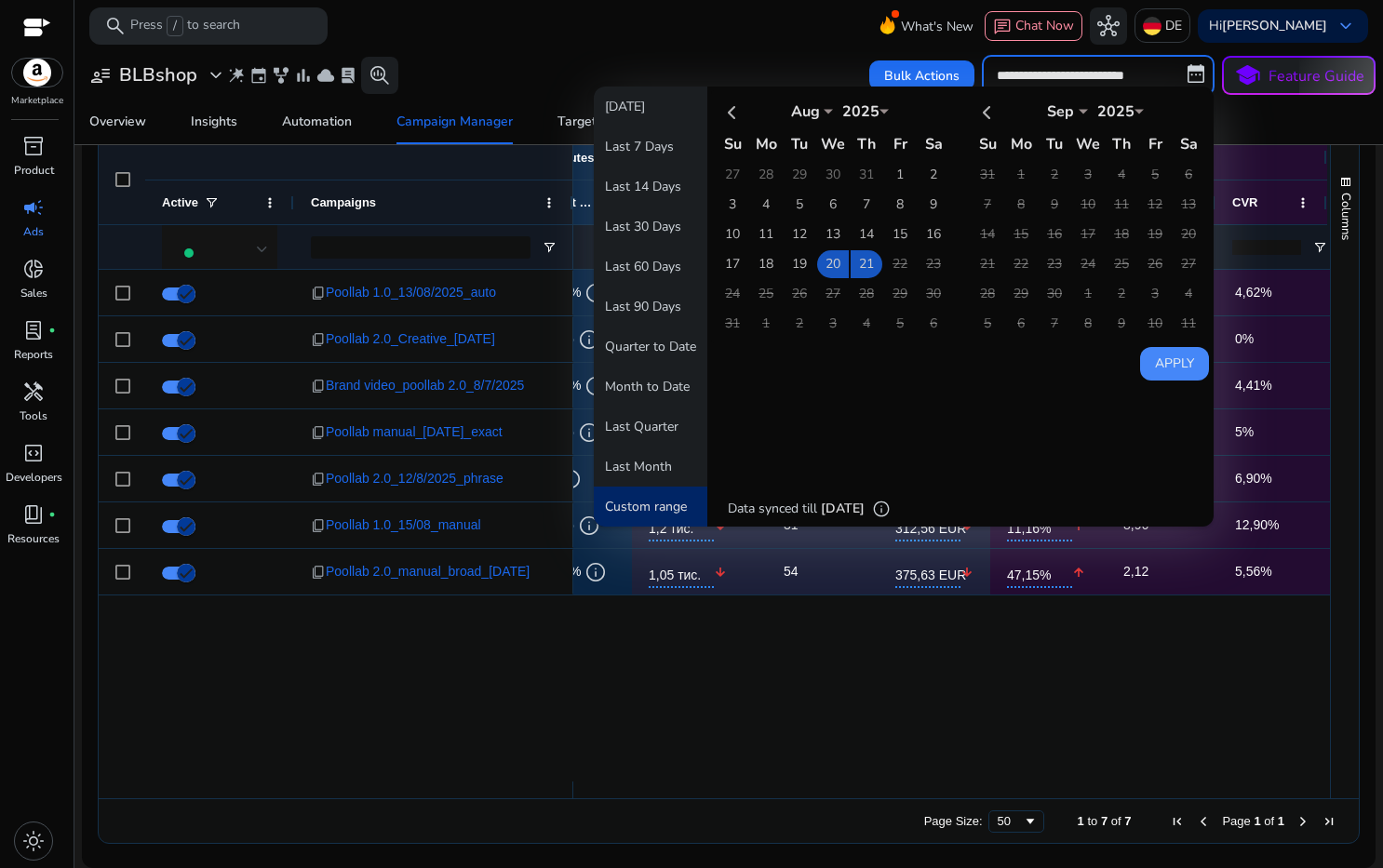
click at [1192, 368] on button "Apply" at bounding box center [1174, 364] width 69 height 34
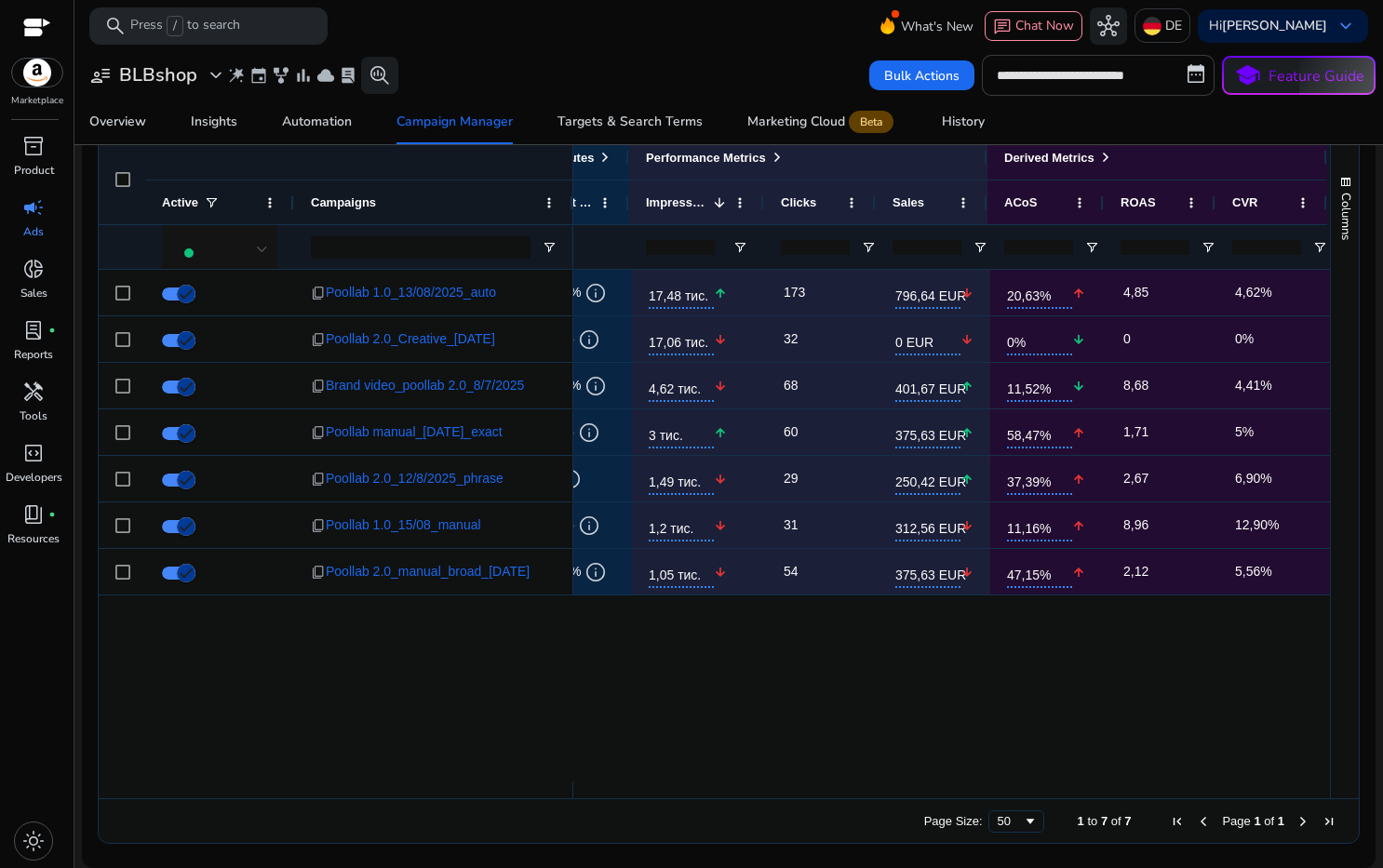
click at [1187, 67] on input "**********" at bounding box center [1098, 76] width 232 height 41
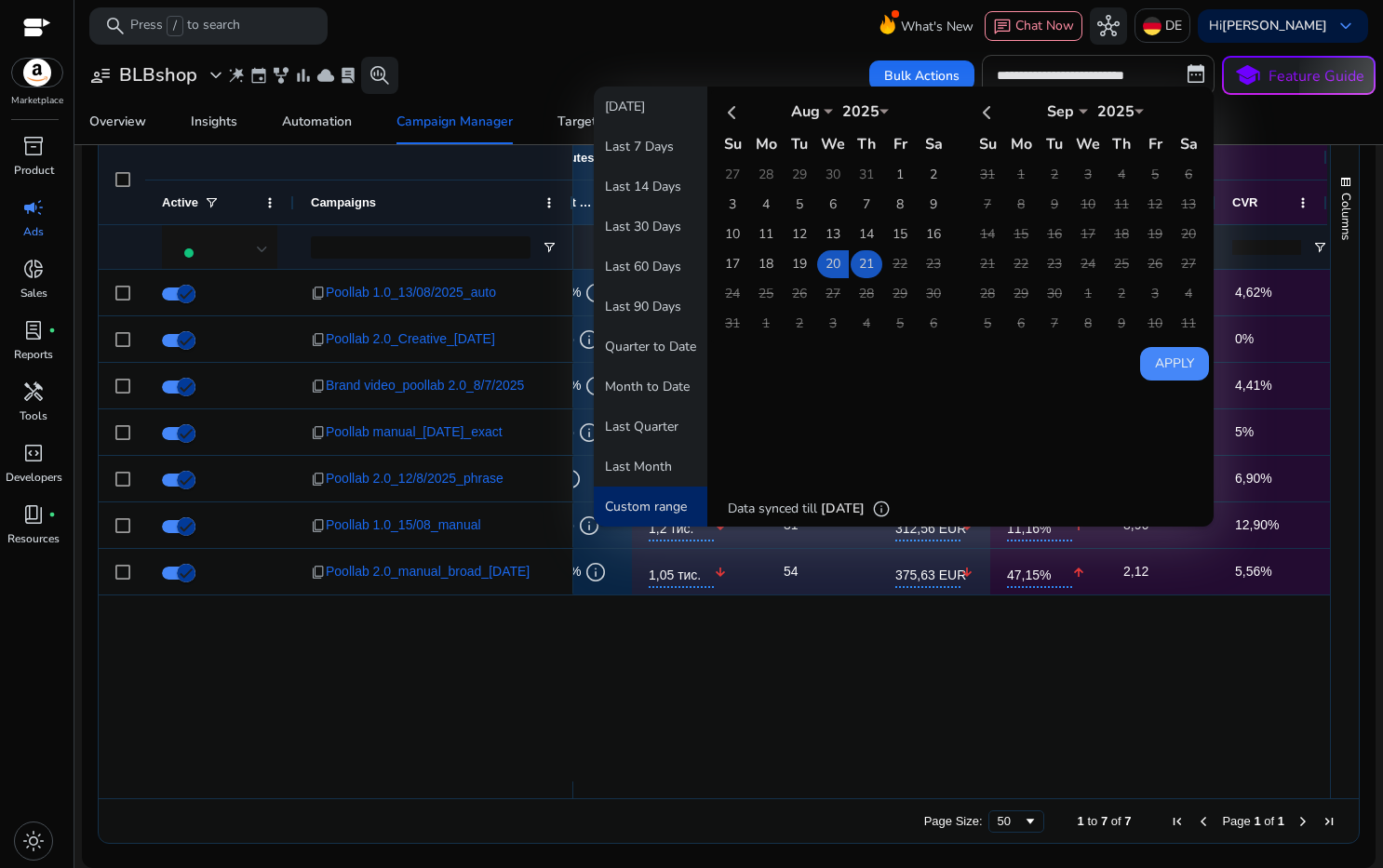
click at [859, 260] on td "21" at bounding box center [866, 264] width 32 height 28
drag, startPoint x: 824, startPoint y: 265, endPoint x: 947, endPoint y: 287, distance: 125.0
click at [825, 265] on td "20" at bounding box center [833, 264] width 32 height 28
click at [860, 271] on td "21" at bounding box center [866, 264] width 32 height 28
click at [1162, 358] on button "Apply" at bounding box center [1174, 364] width 69 height 34
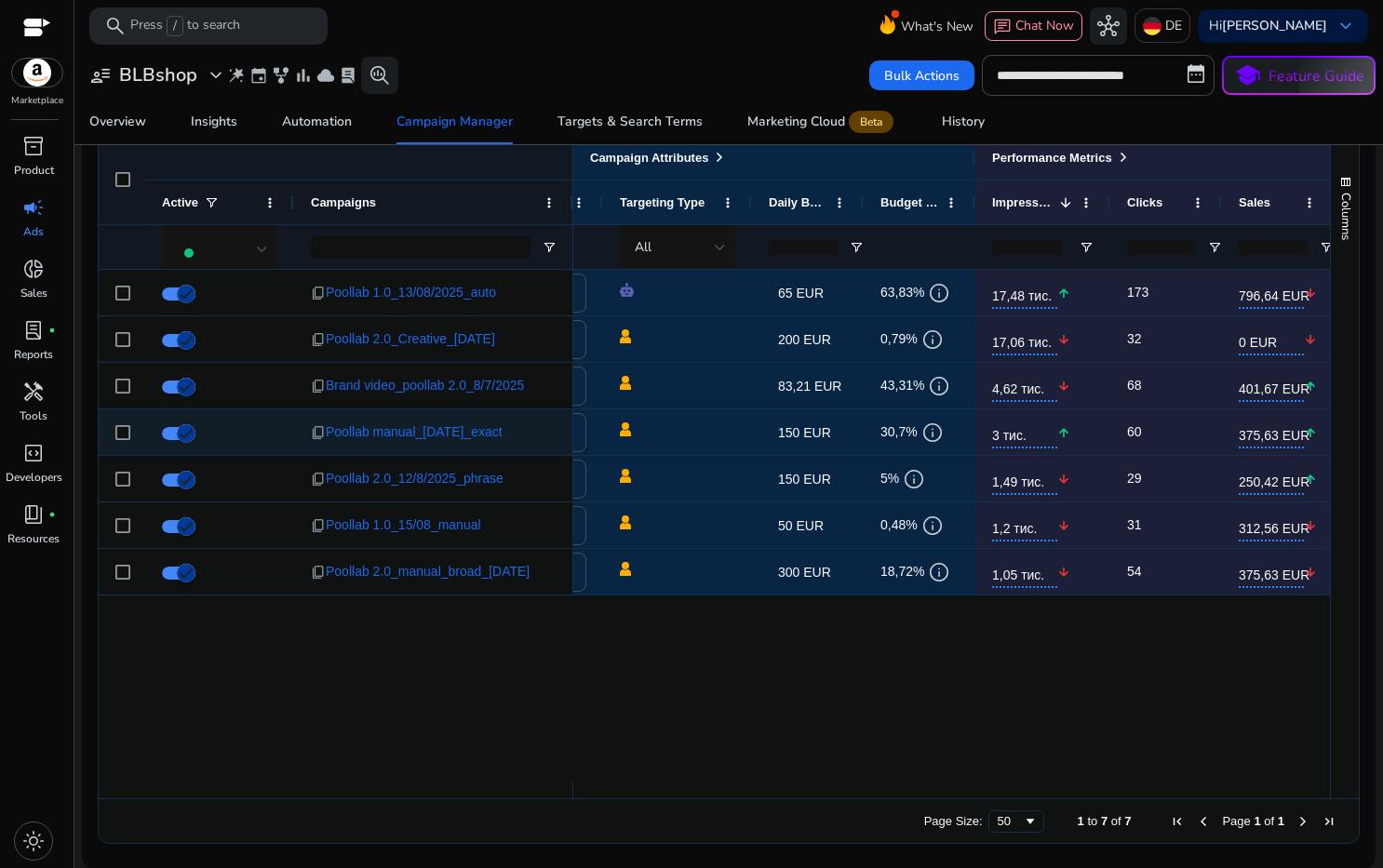
scroll to position [0, 99]
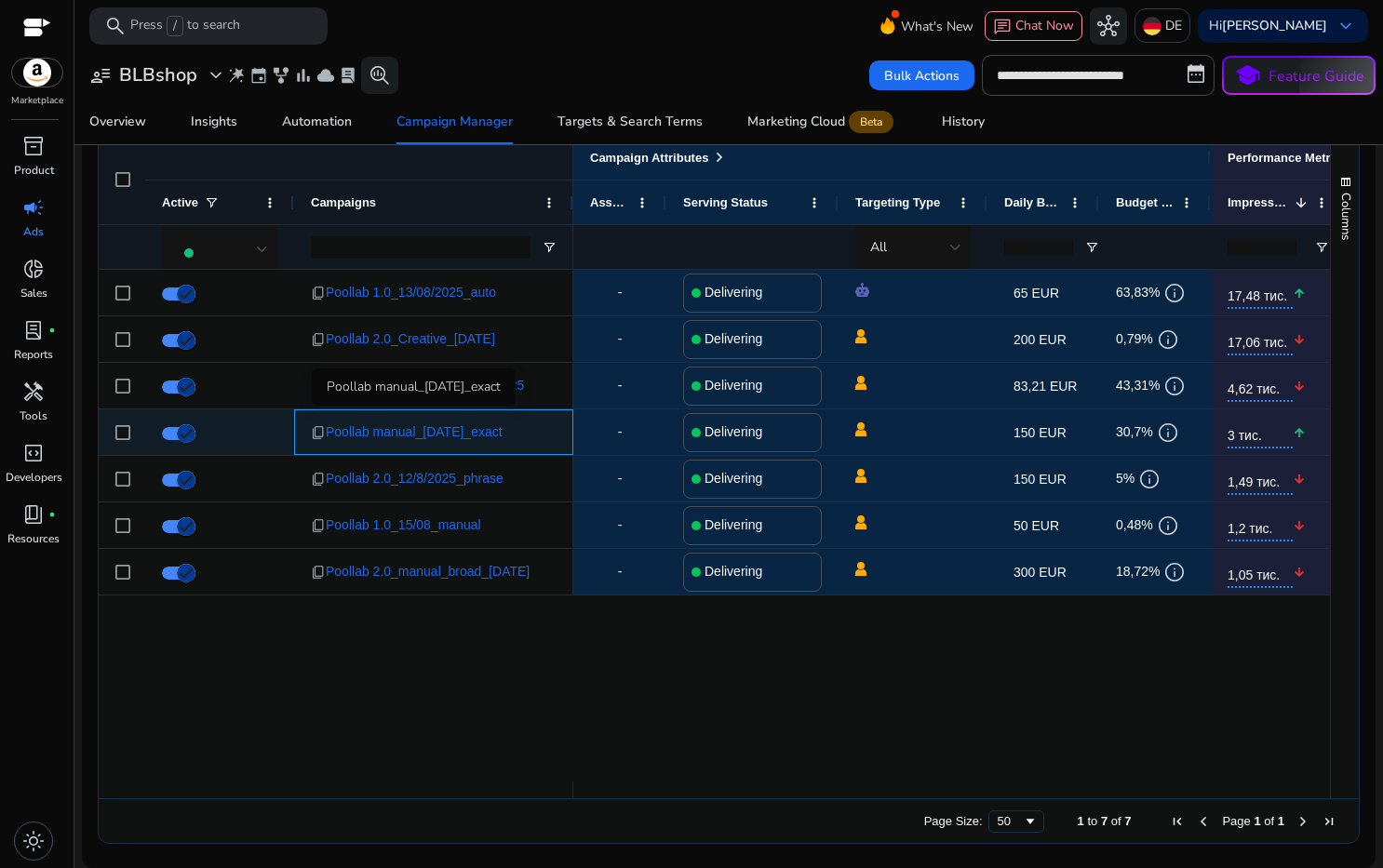
click at [449, 428] on span "Poollab manual_[DATE]_exact" at bounding box center [414, 432] width 177 height 38
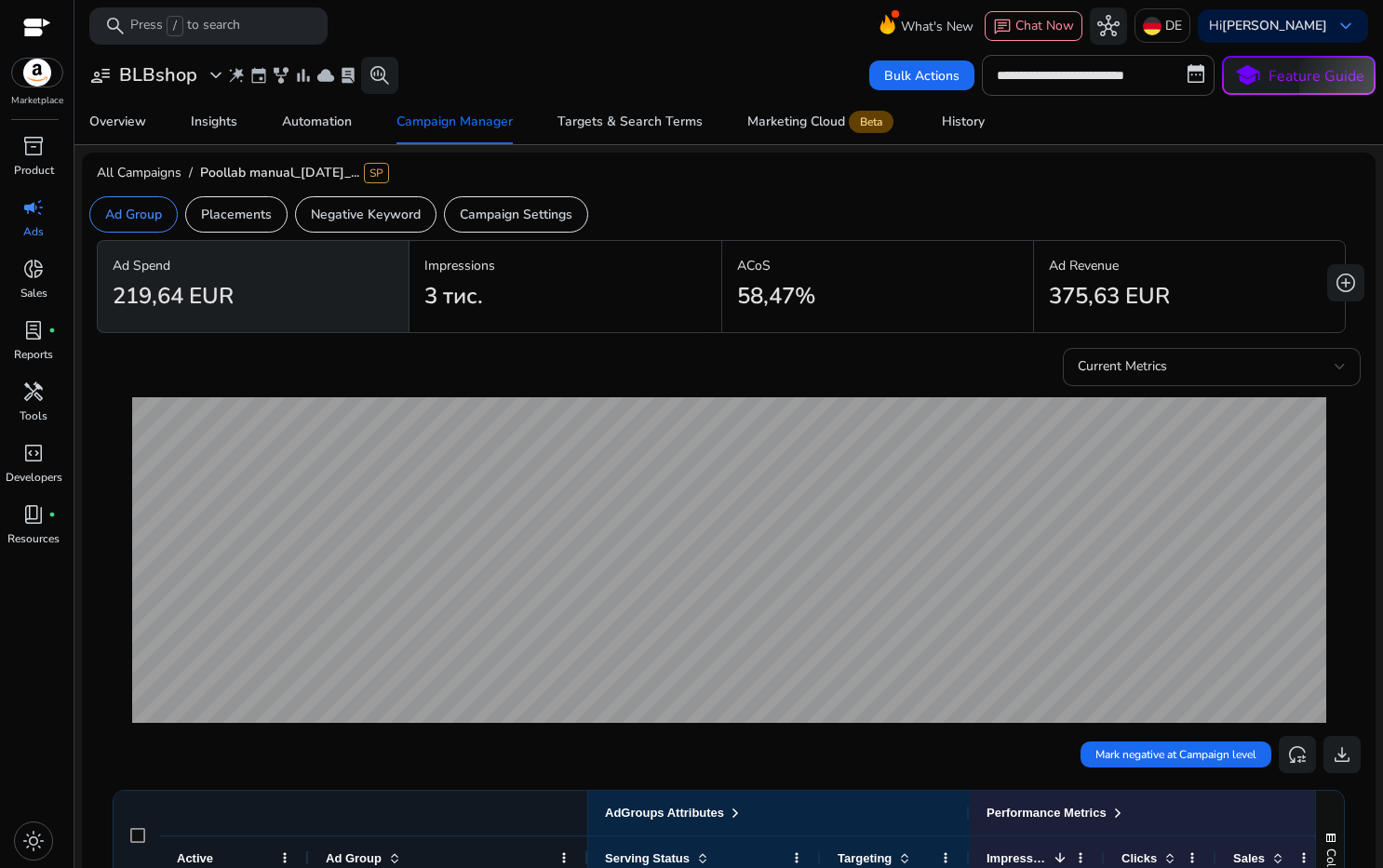
click at [1307, 359] on div "Current Metrics" at bounding box center [1205, 366] width 256 height 21
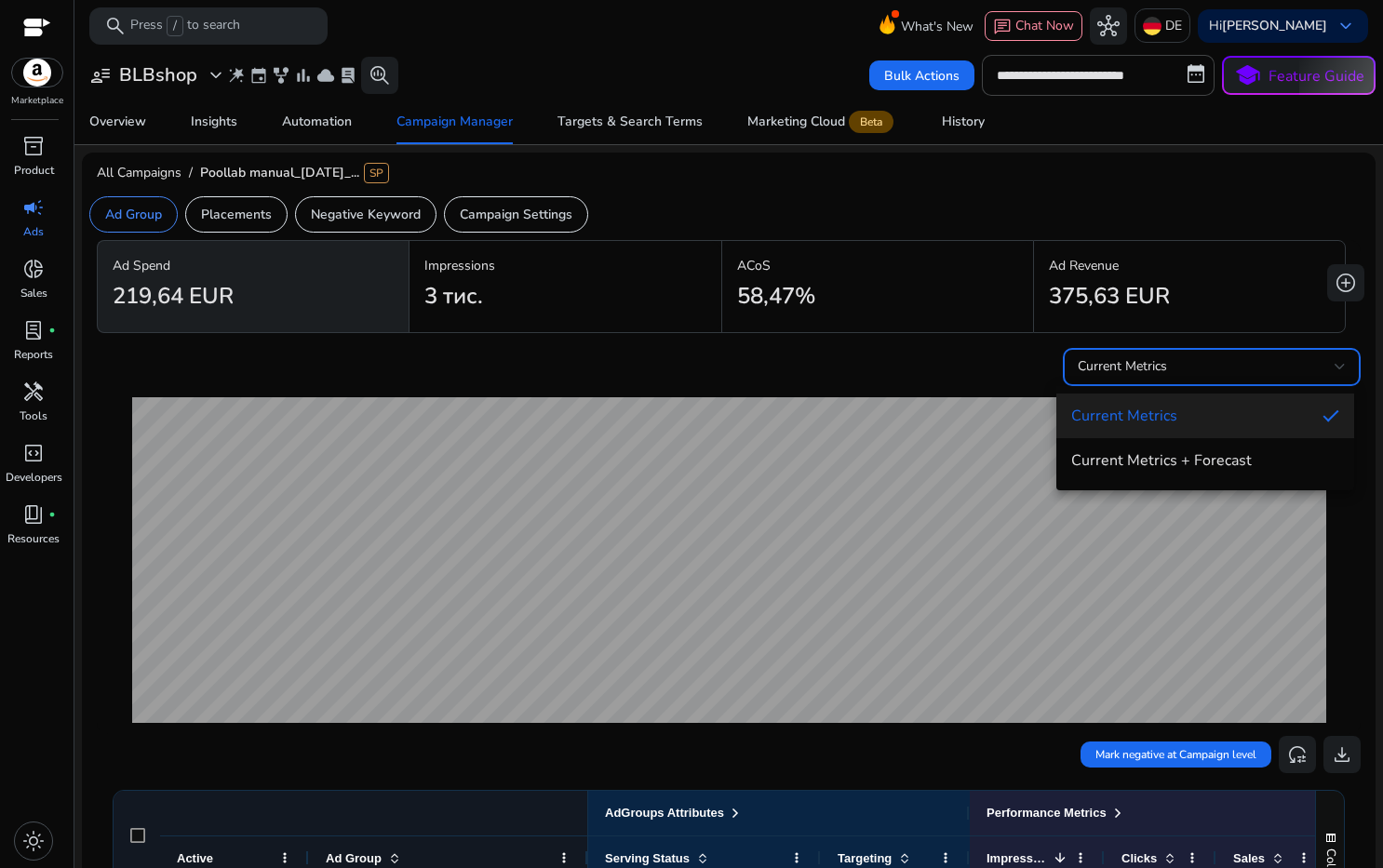
click at [969, 390] on div at bounding box center [691, 434] width 1383 height 868
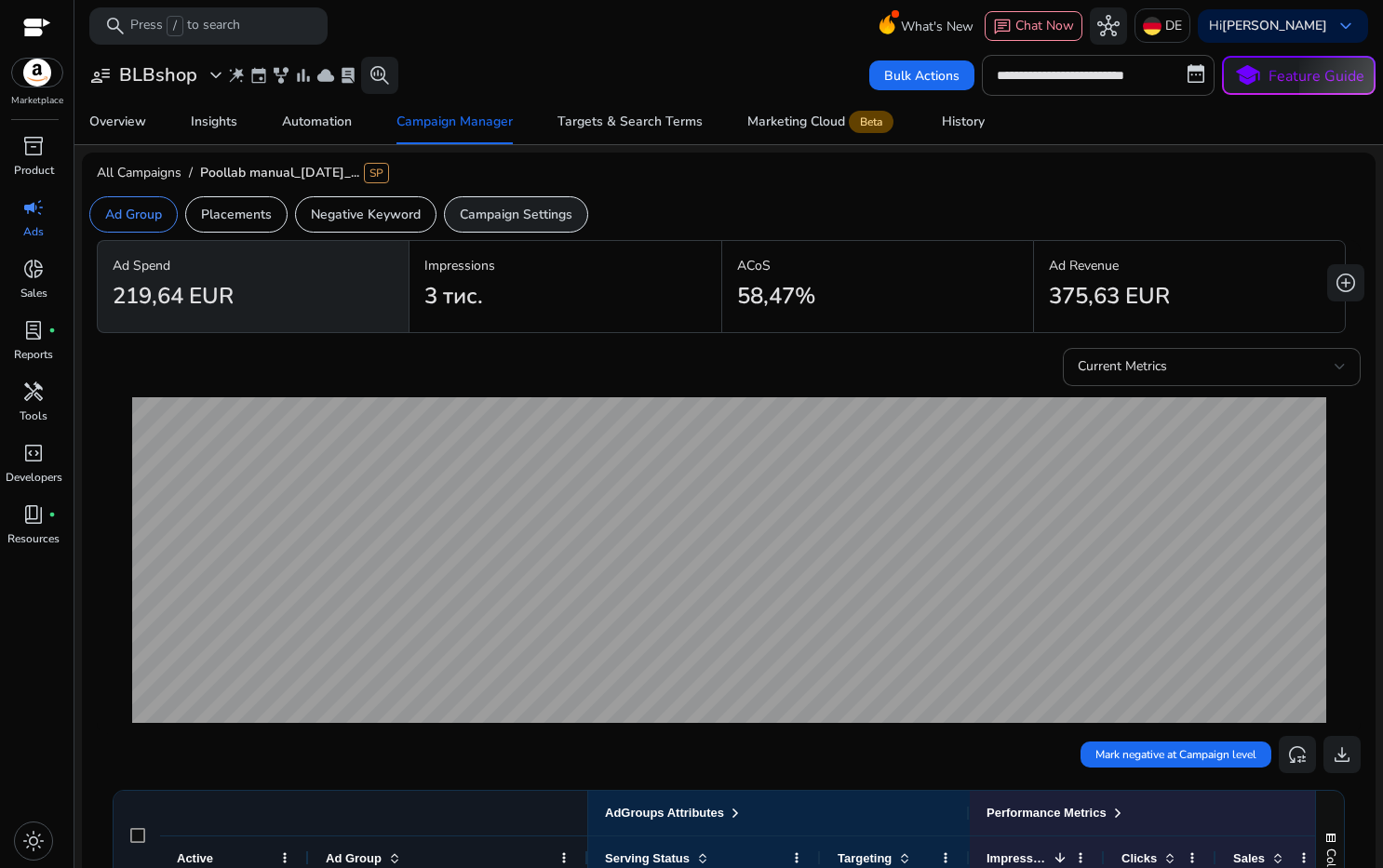
click at [558, 210] on p "Campaign Settings" at bounding box center [516, 214] width 113 height 20
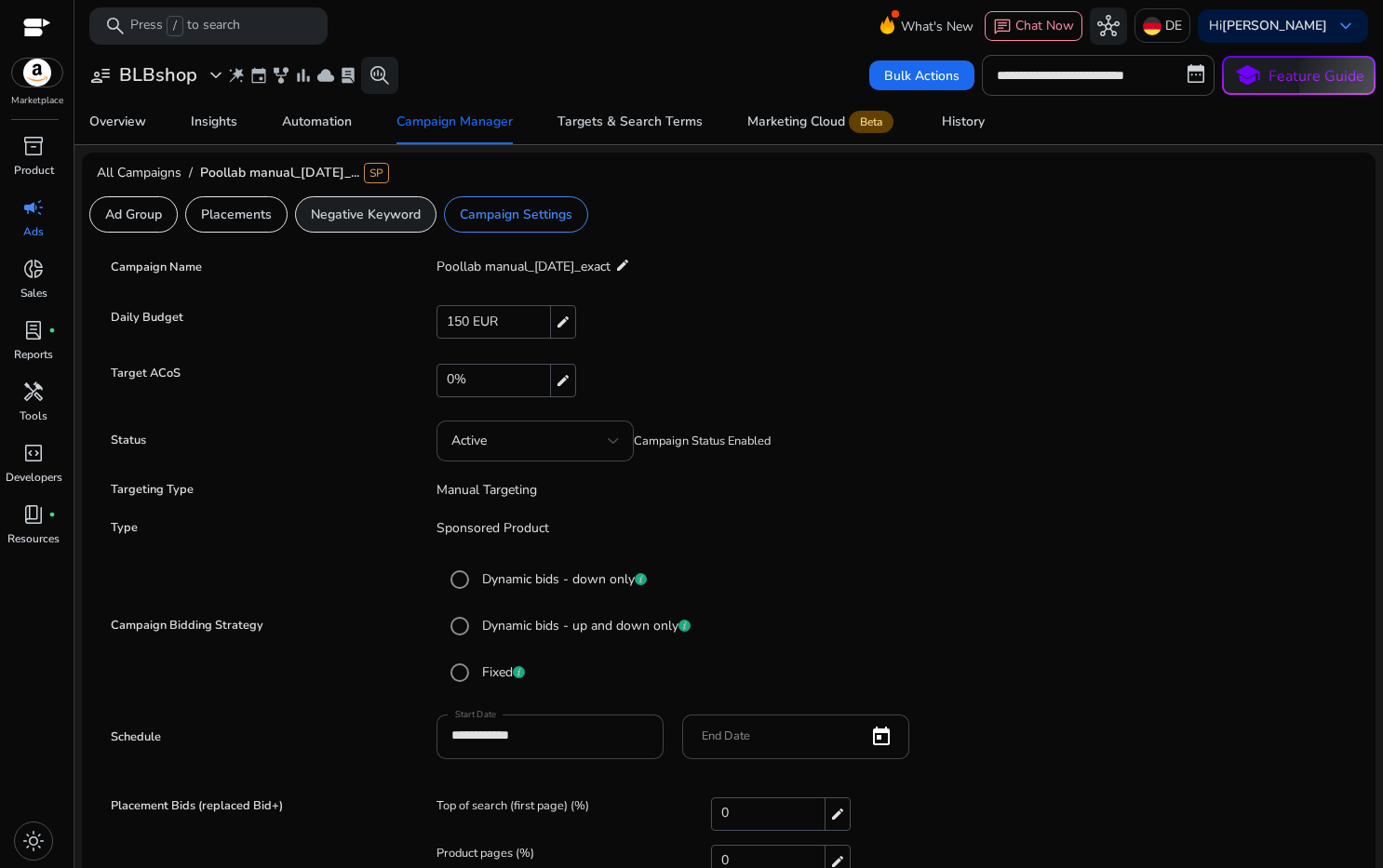
click at [365, 215] on p "Negative Keyword" at bounding box center [366, 214] width 110 height 20
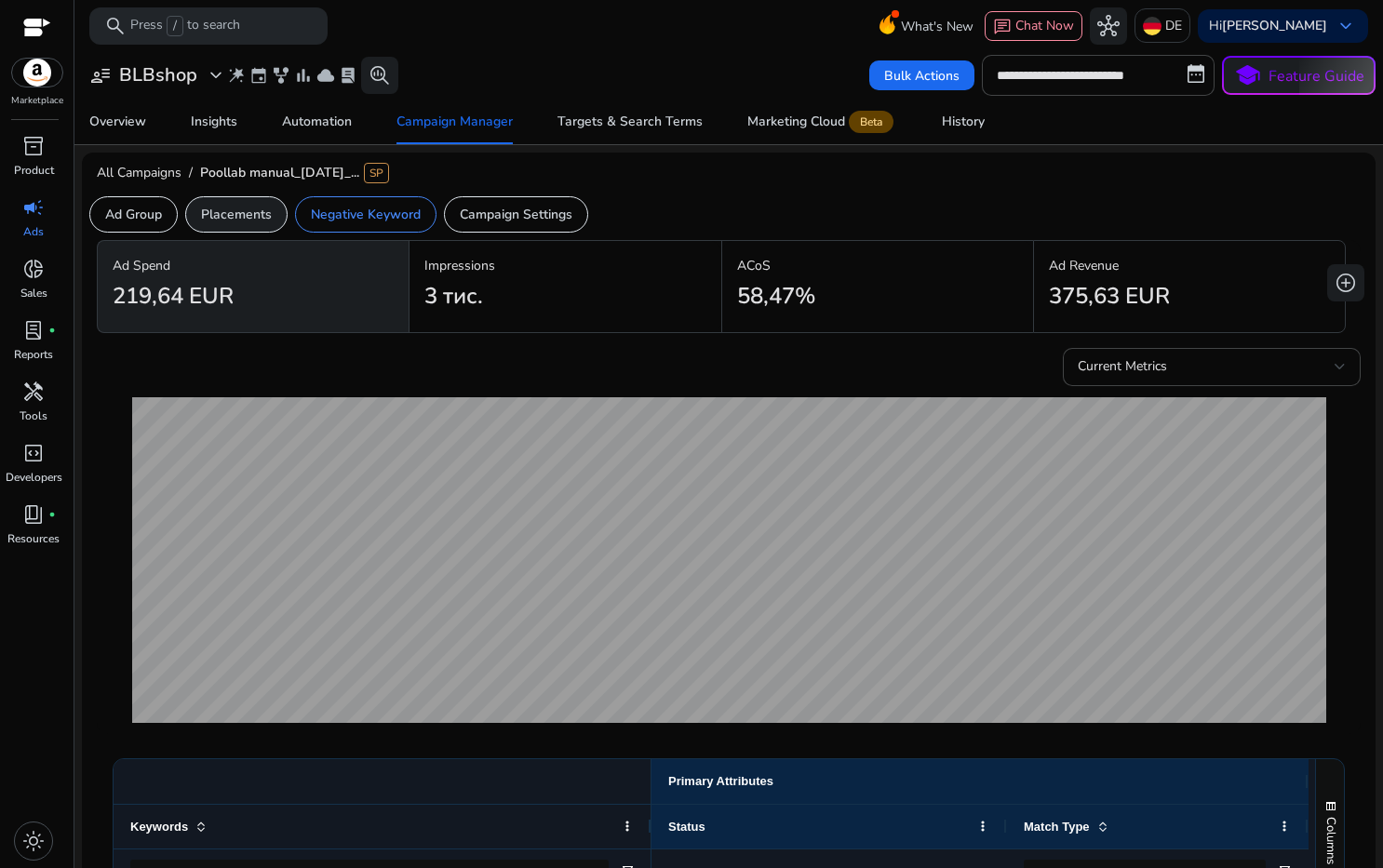
click at [242, 207] on p "Placements" at bounding box center [237, 214] width 71 height 20
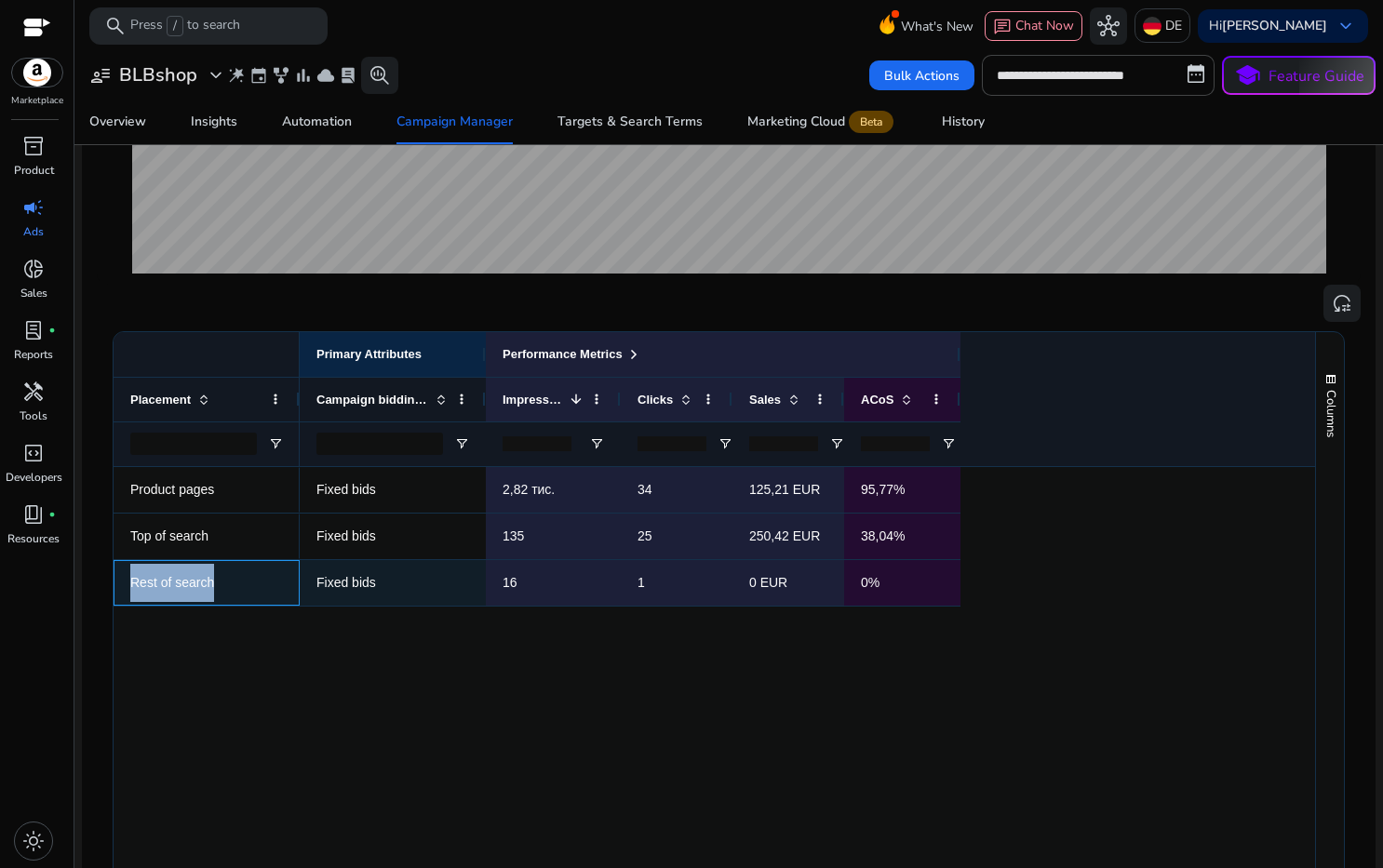
drag, startPoint x: 223, startPoint y: 589, endPoint x: 164, endPoint y: 582, distance: 59.4
click at [118, 588] on div "Rest of search" at bounding box center [207, 583] width 187 height 46
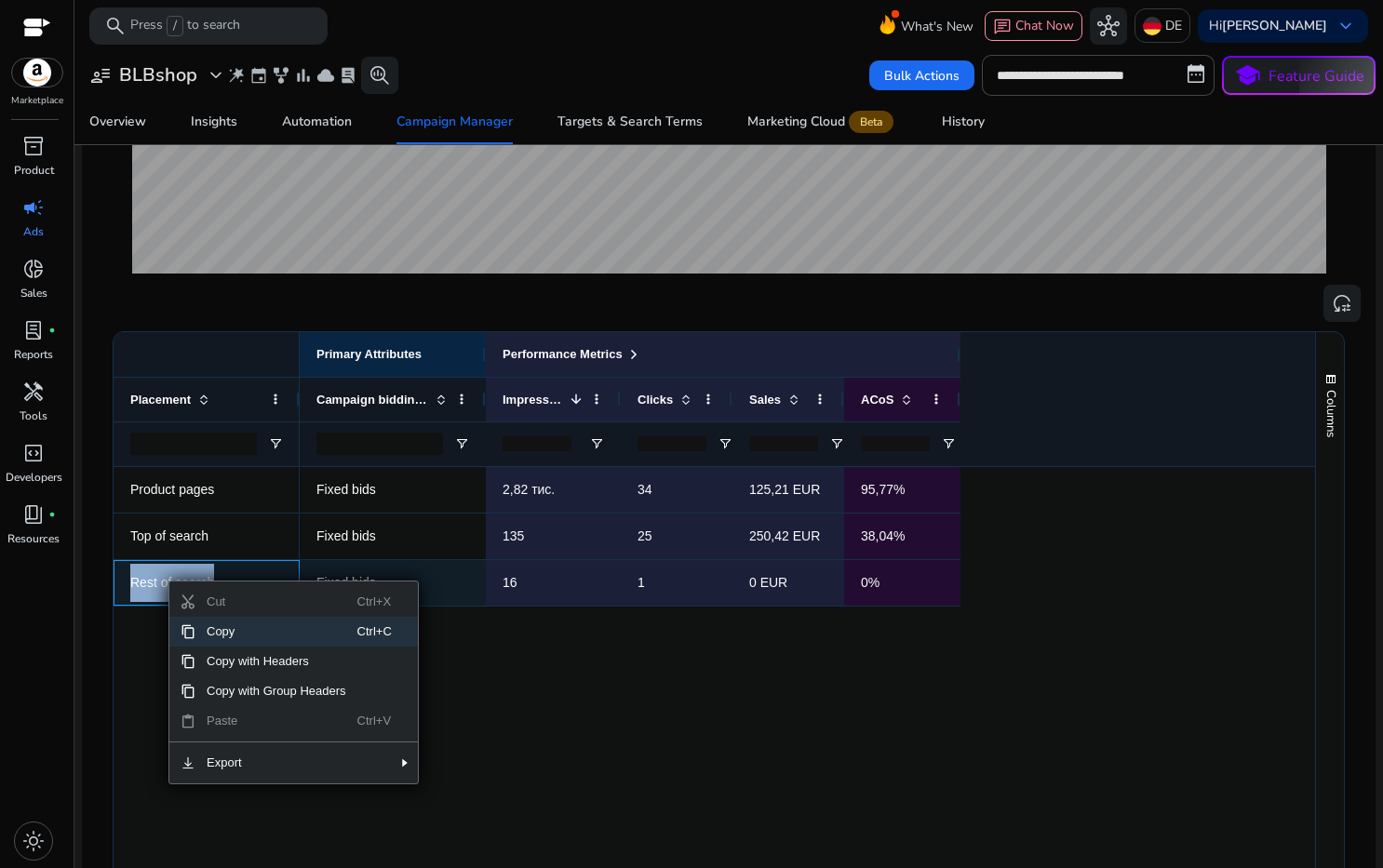
scroll to position [450, 0]
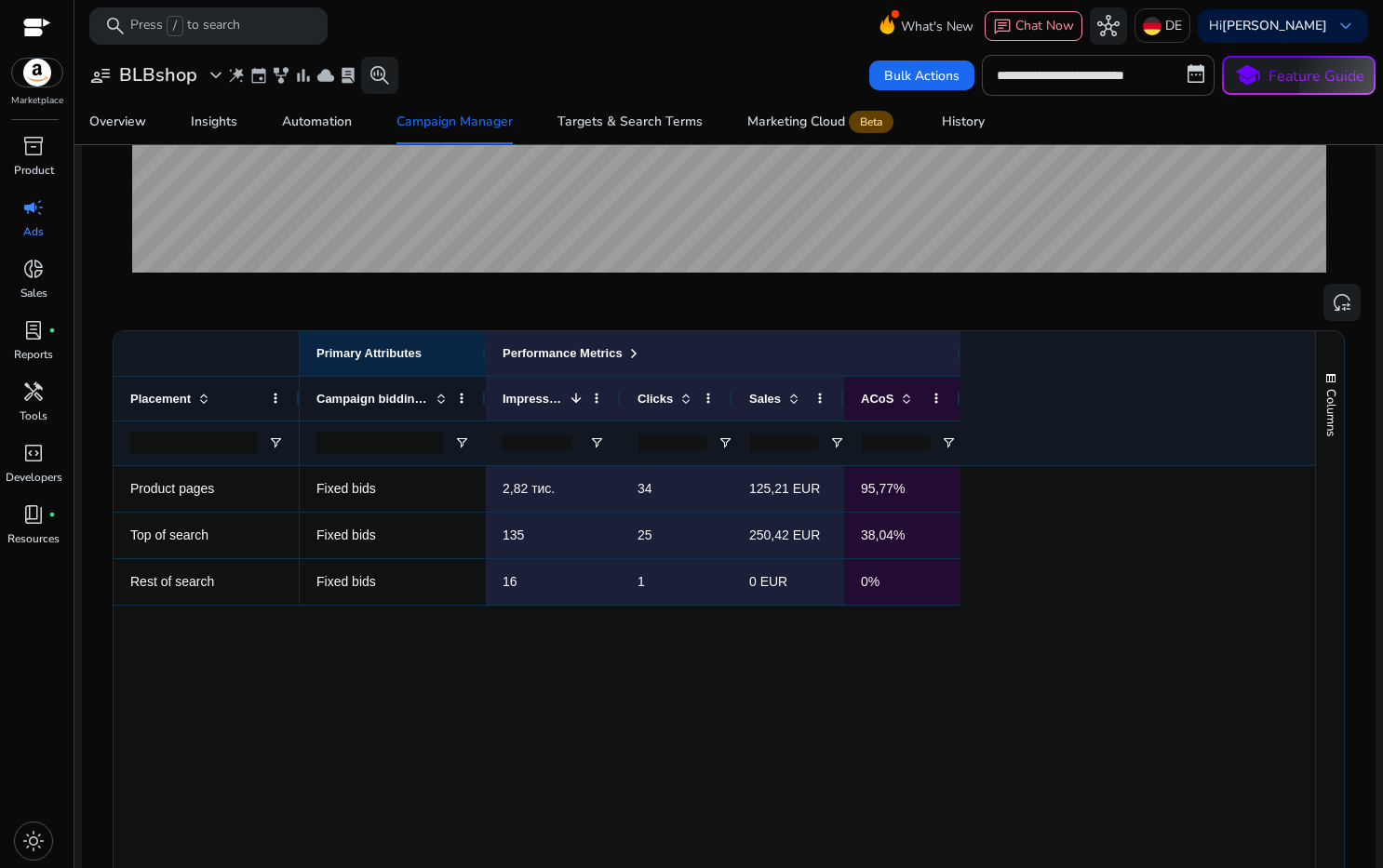
click at [645, 735] on div "Fixed bids 2,82 тис. 34 125,21 EUR 95,77% Fixed bids 135 25 250,42 EUR 38,04% F…" at bounding box center [807, 730] width 1016 height 529
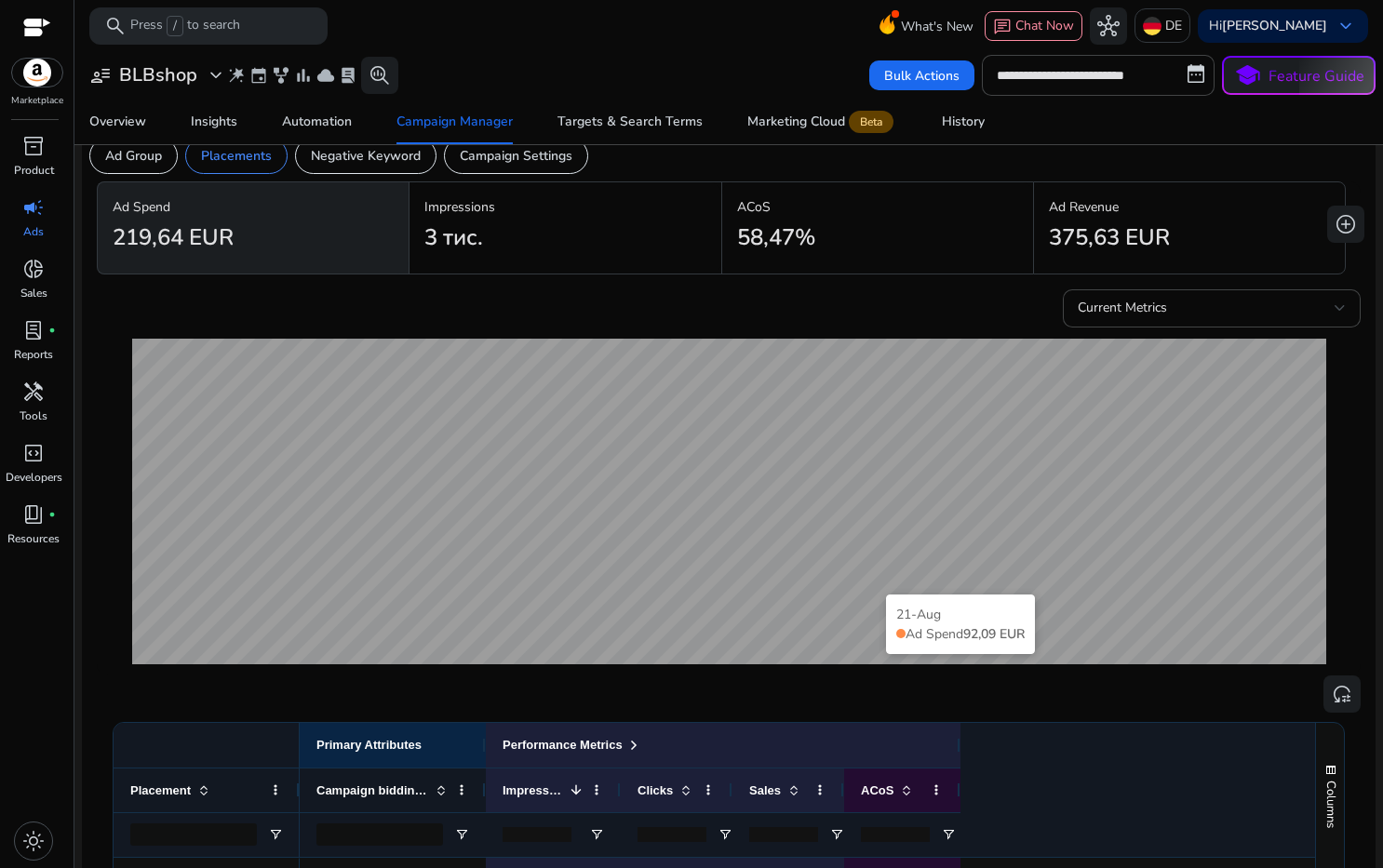
scroll to position [60, 0]
drag, startPoint x: 130, startPoint y: 150, endPoint x: 208, endPoint y: 173, distance: 81.3
click at [131, 150] on p "Ad Group" at bounding box center [133, 155] width 57 height 20
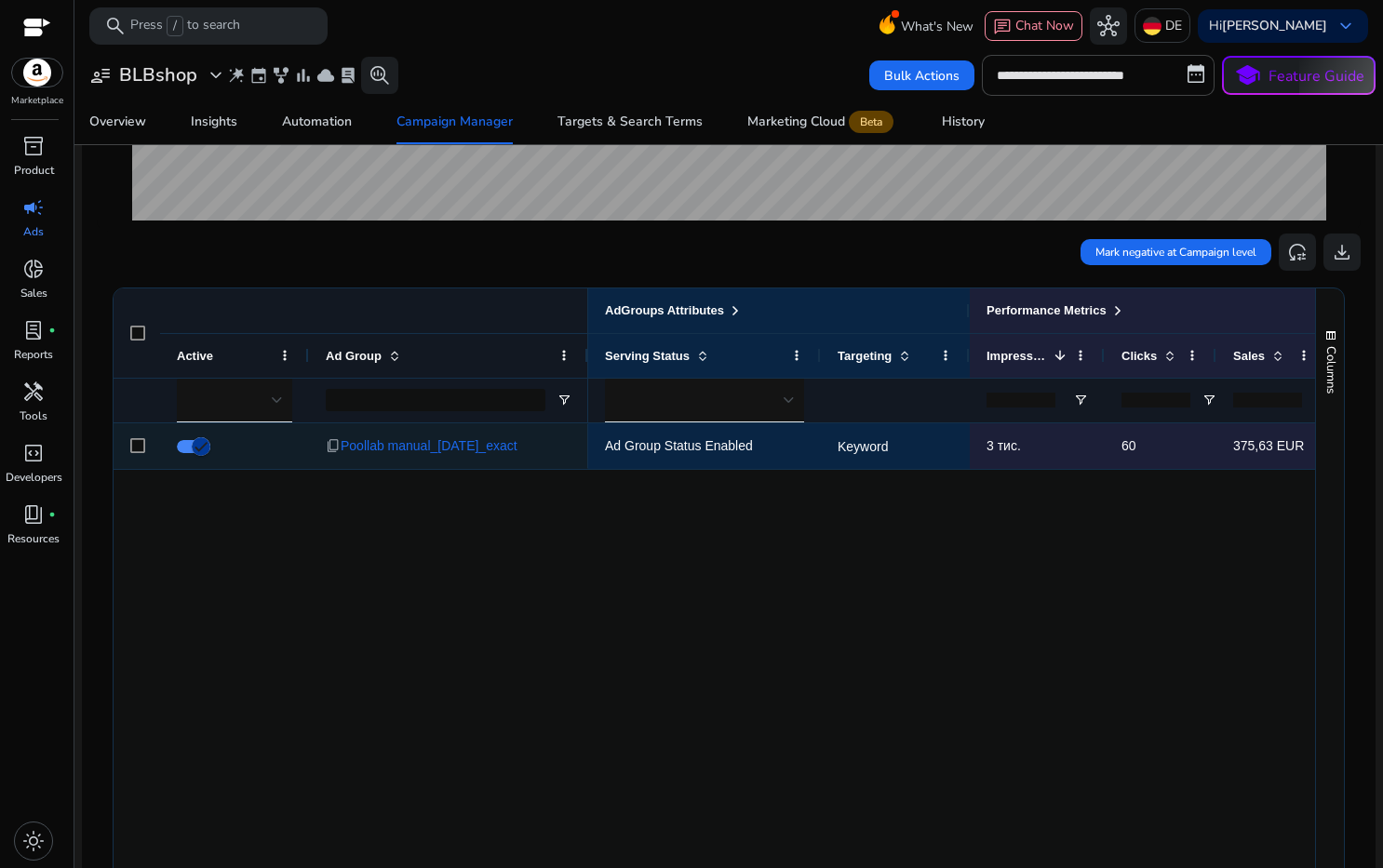
scroll to position [586, 0]
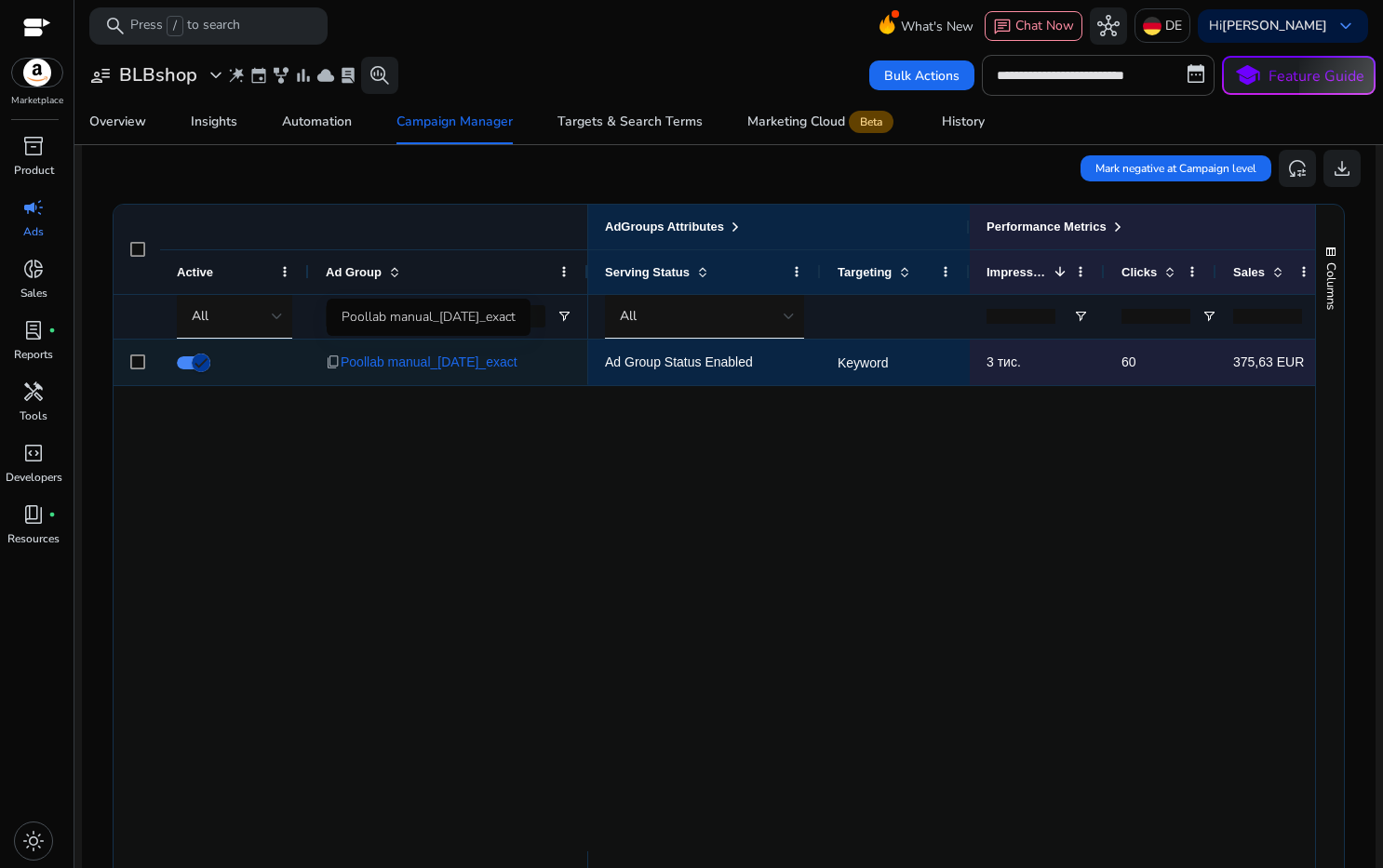
click at [441, 362] on span "Poollab manual_[DATE]_exact" at bounding box center [429, 362] width 177 height 38
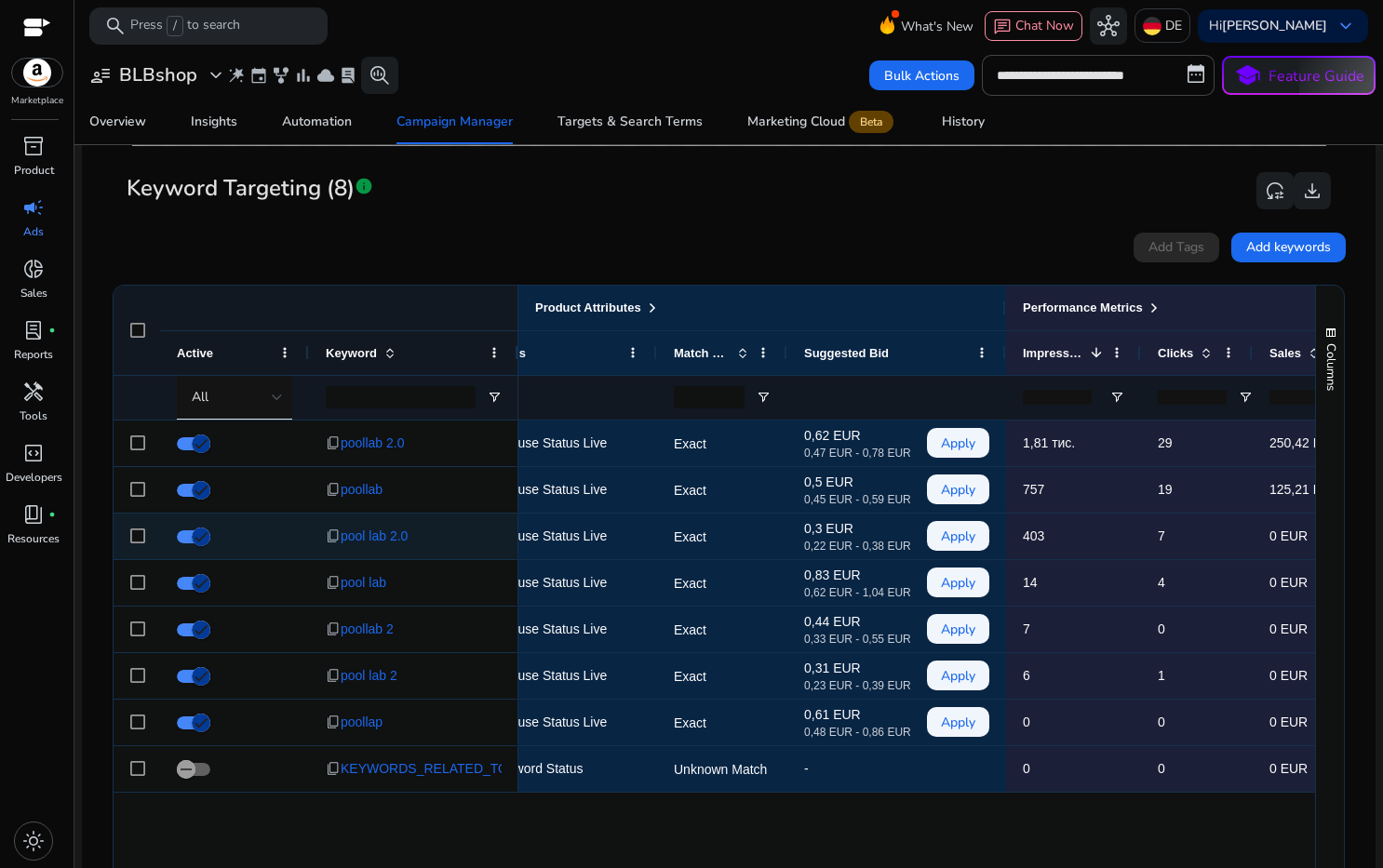
scroll to position [0, 97]
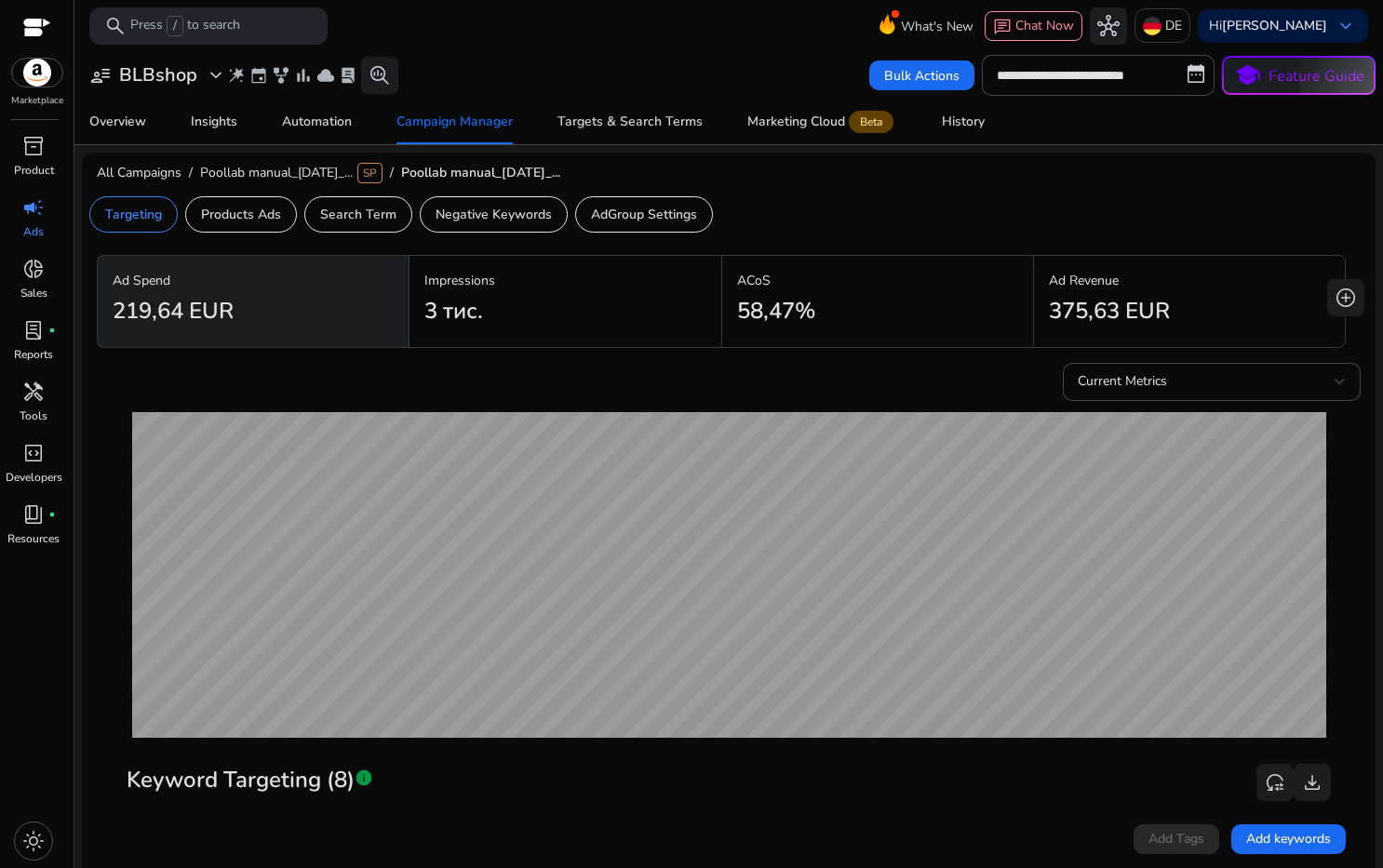
click at [890, 195] on app-sa-custom-tab "Targeting Products Ads Search Term Negative Keywords AdGroup Settings" at bounding box center [728, 214] width 1293 height 51
click at [812, 117] on div "Marketing Cloud Beta" at bounding box center [822, 122] width 150 height 15
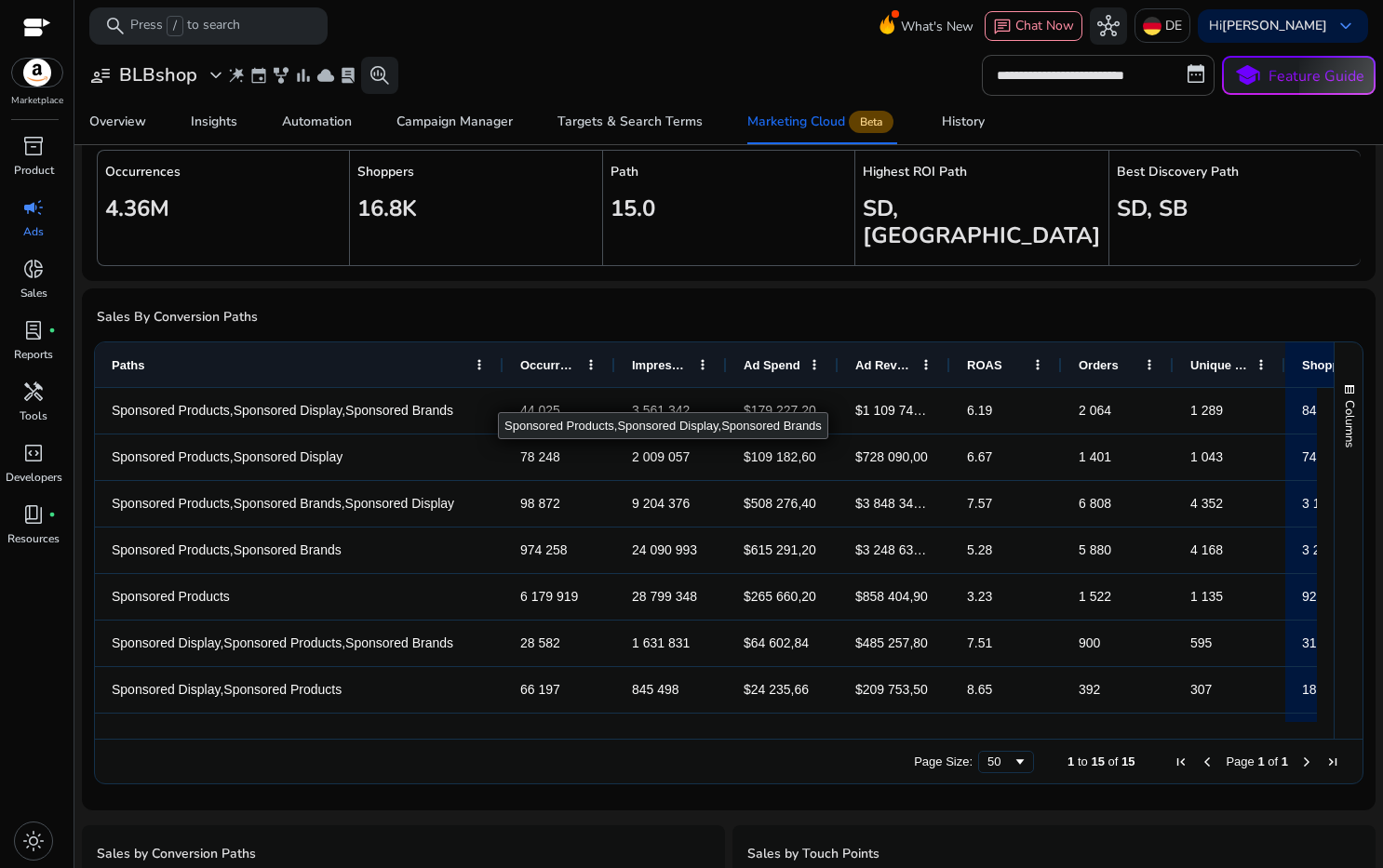
drag, startPoint x: 205, startPoint y: 337, endPoint x: 498, endPoint y: 368, distance: 294.6
click at [498, 368] on div "Paths Occurrences Impressions Ad Spend 2" at bounding box center [714, 540] width 1238 height 396
click at [707, 301] on mat-card "Sales By Conversion Paths Press ALT DOWN to open column menu Drag here to set r…" at bounding box center [728, 549] width 1293 height 522
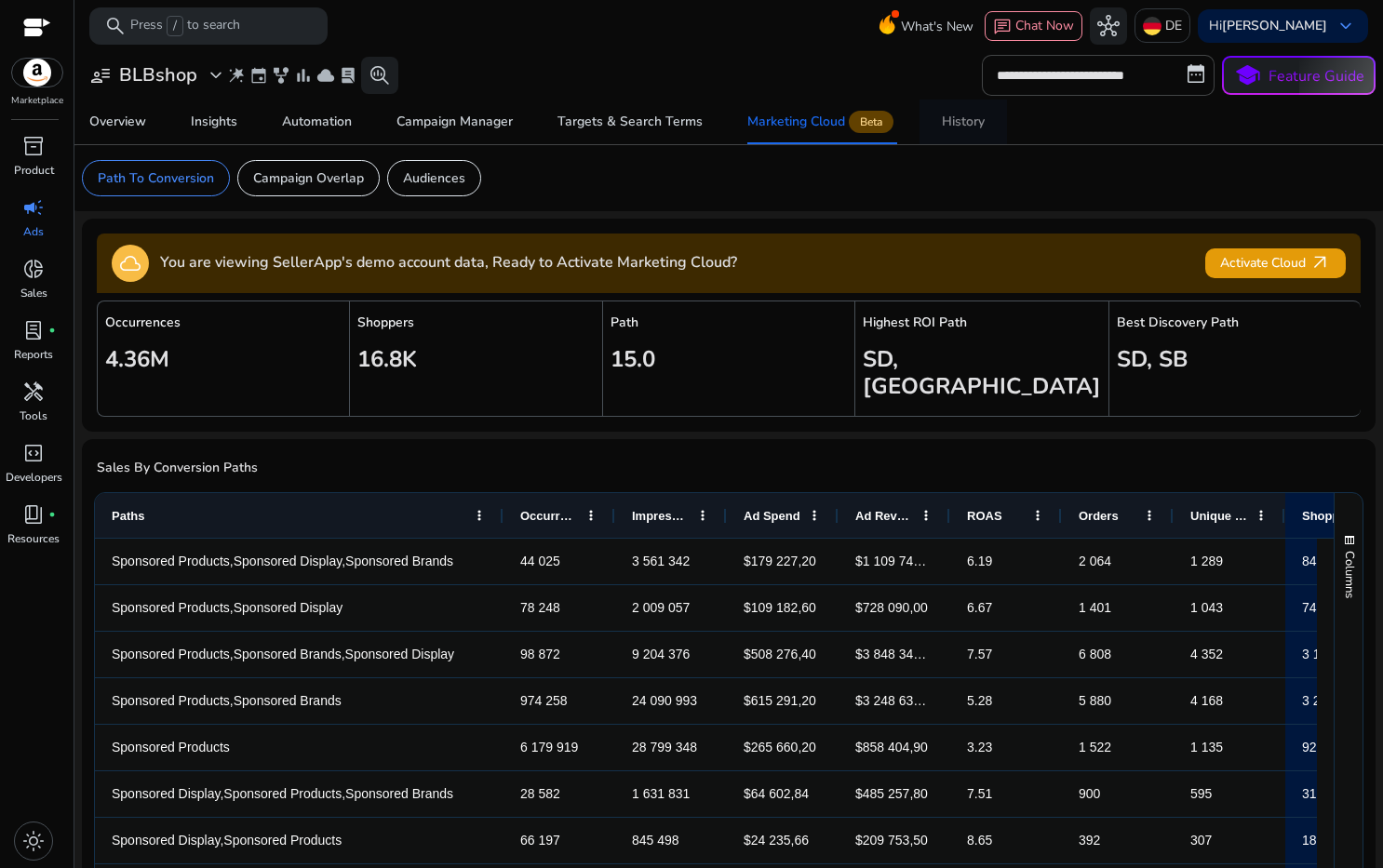
click at [959, 120] on div "History" at bounding box center [963, 122] width 43 height 13
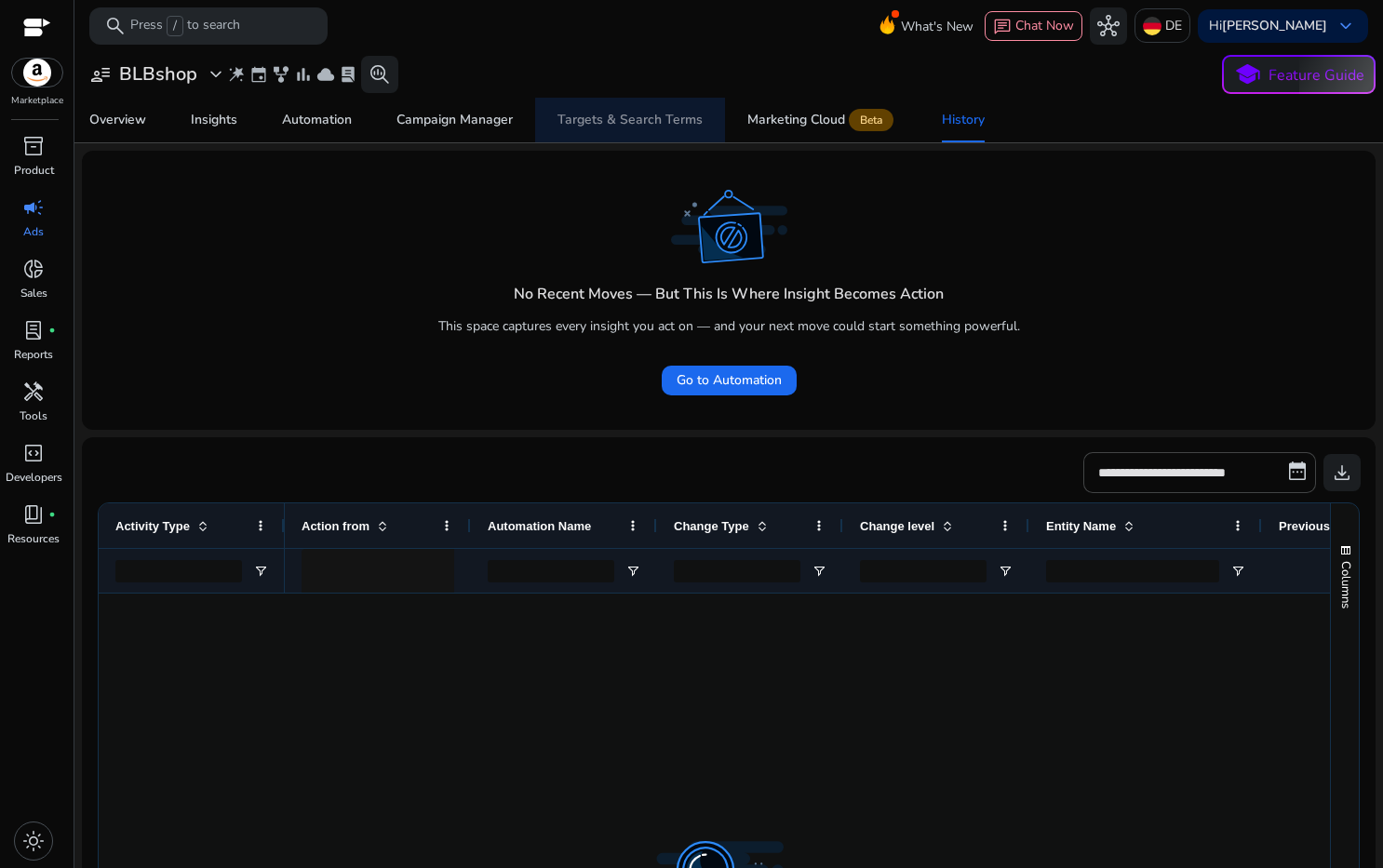
click at [635, 130] on span "Targets & Search Terms" at bounding box center [630, 120] width 145 height 45
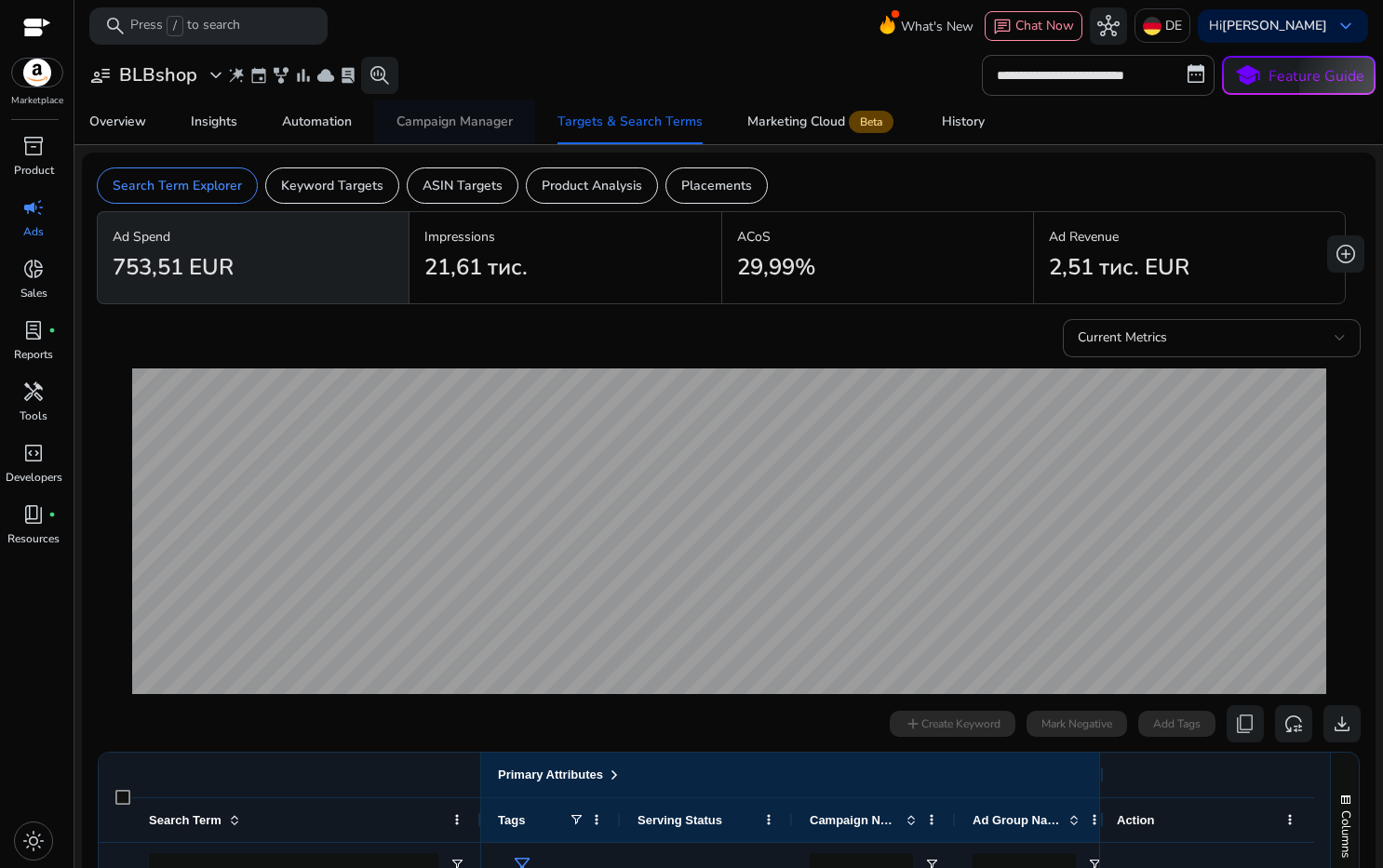
click at [456, 129] on div "Campaign Manager" at bounding box center [454, 122] width 117 height 13
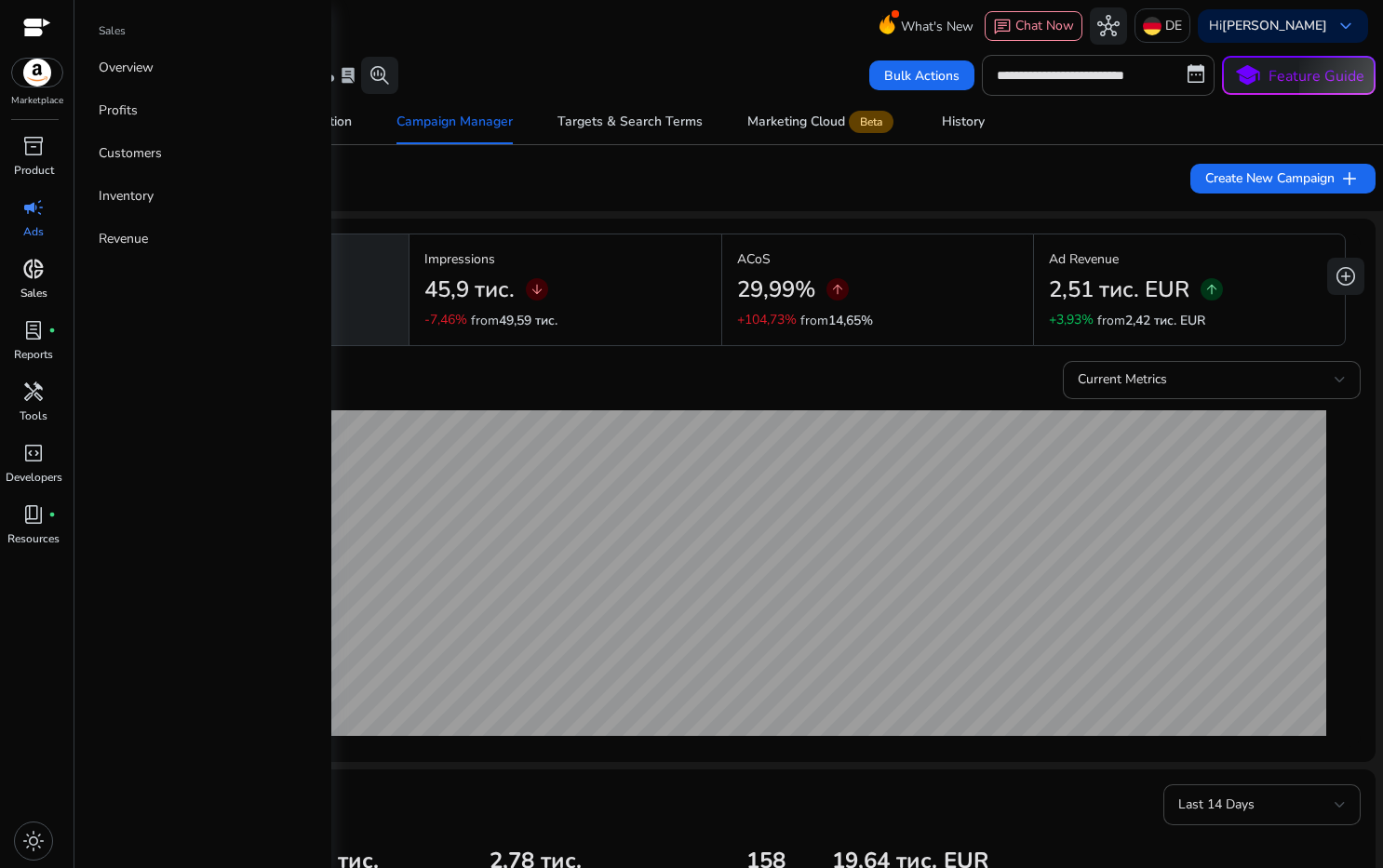
click at [29, 288] on p "Sales" at bounding box center [34, 293] width 27 height 17
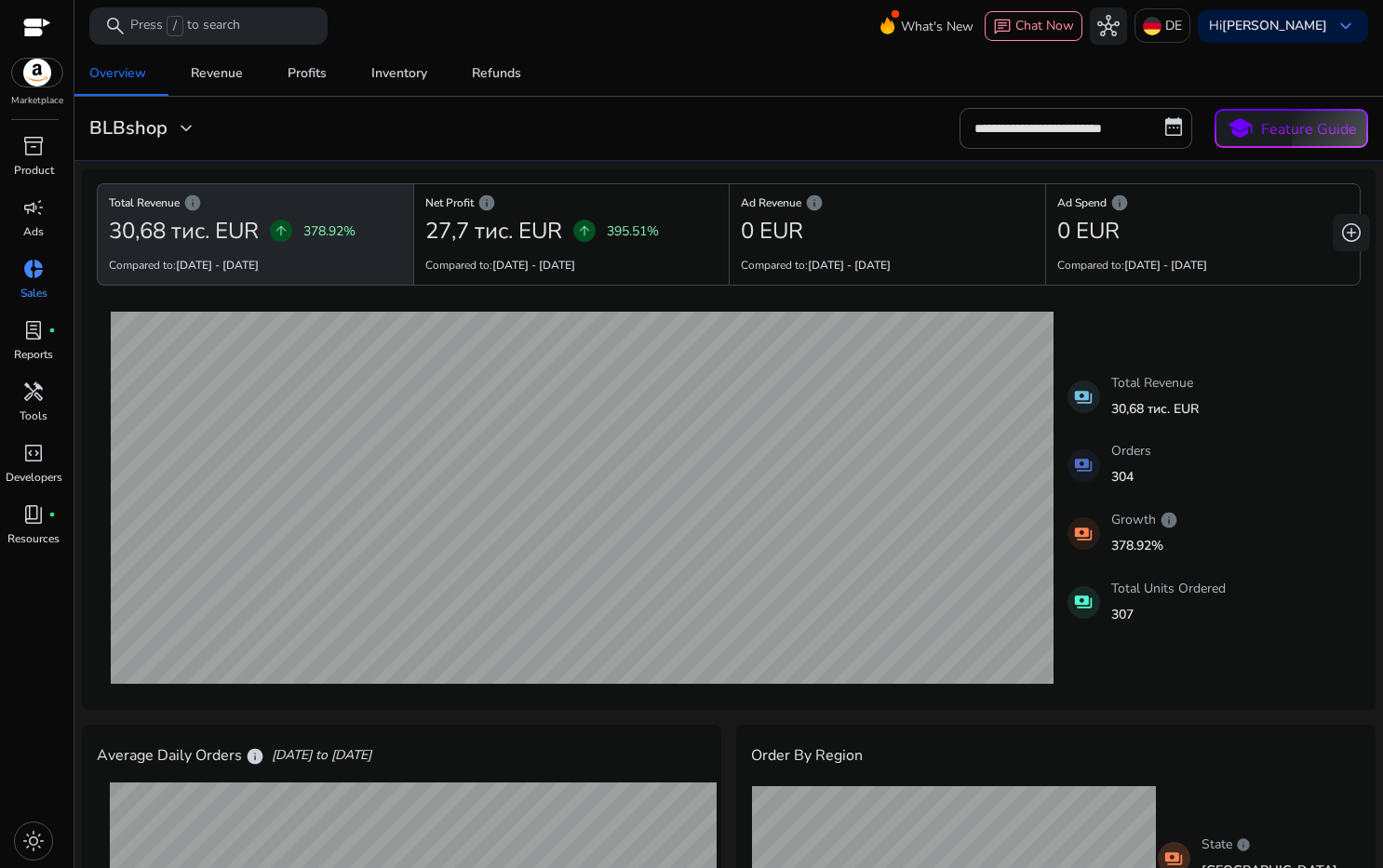
drag, startPoint x: 26, startPoint y: 162, endPoint x: 93, endPoint y: 181, distance: 69.6
click at [26, 162] on p "Product" at bounding box center [34, 171] width 40 height 17
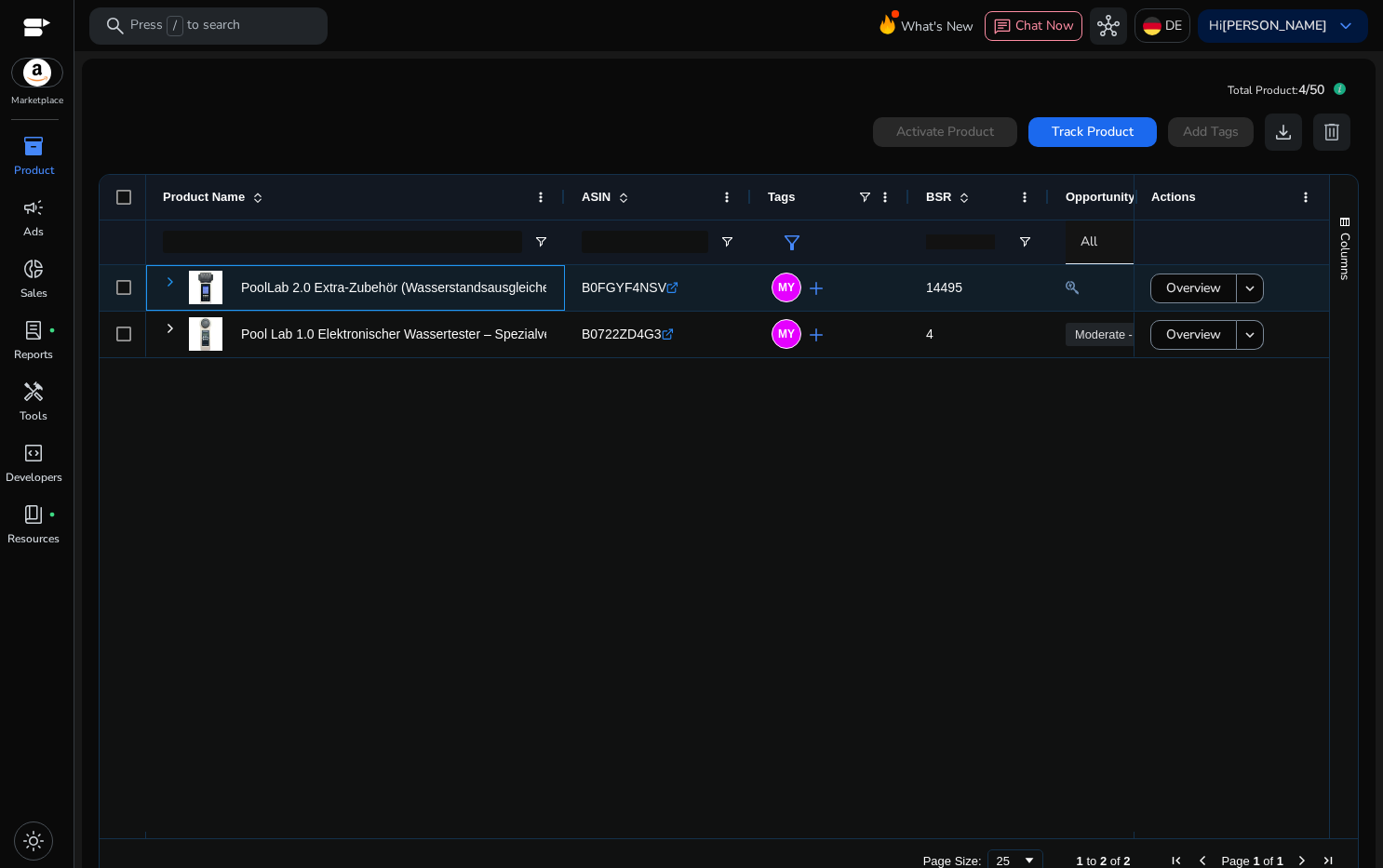
click at [173, 282] on span at bounding box center [171, 282] width 15 height 15
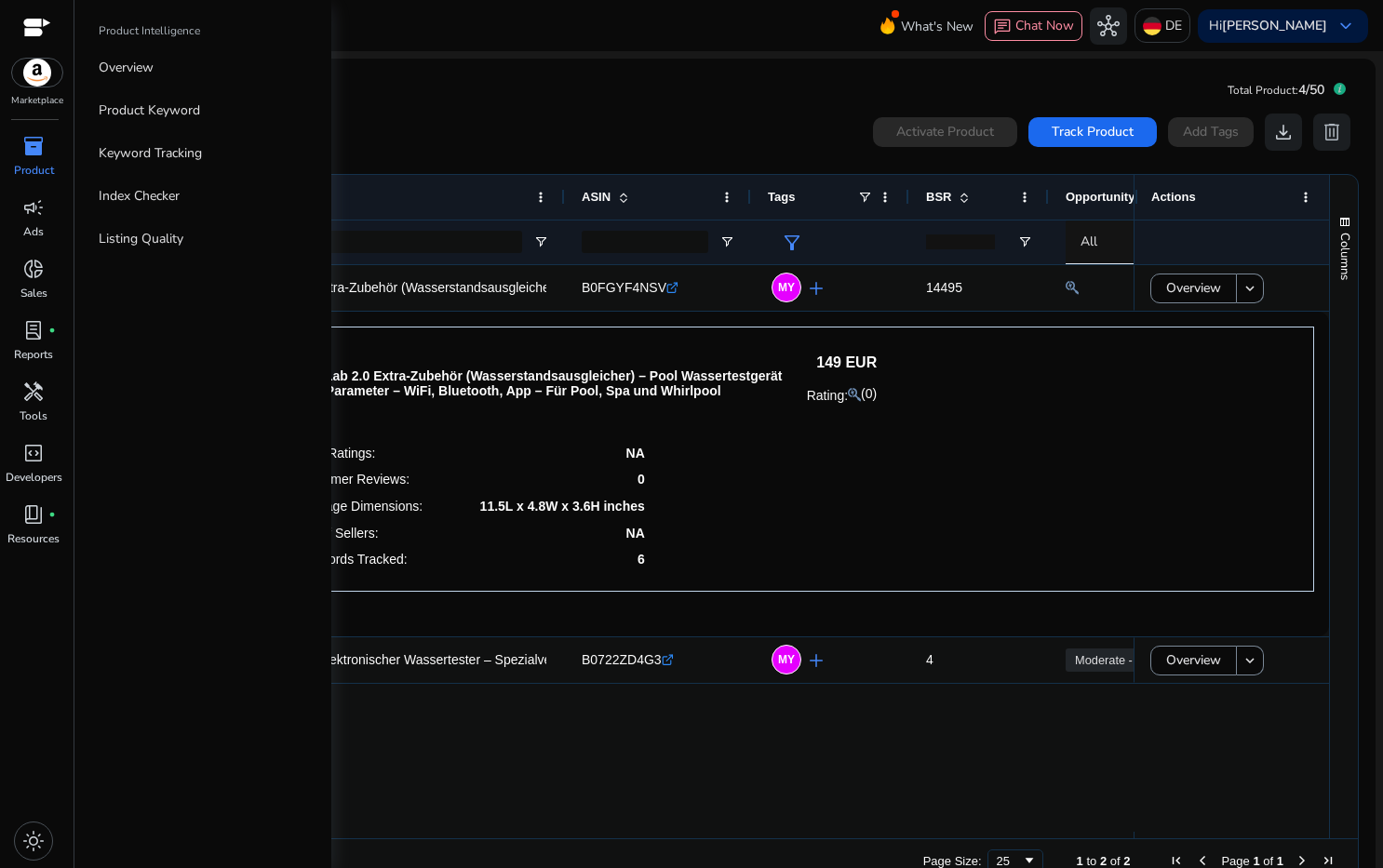
click at [49, 155] on div "inventory_2" at bounding box center [34, 146] width 52 height 30
click at [169, 160] on p "Keyword Tracking" at bounding box center [150, 153] width 104 height 20
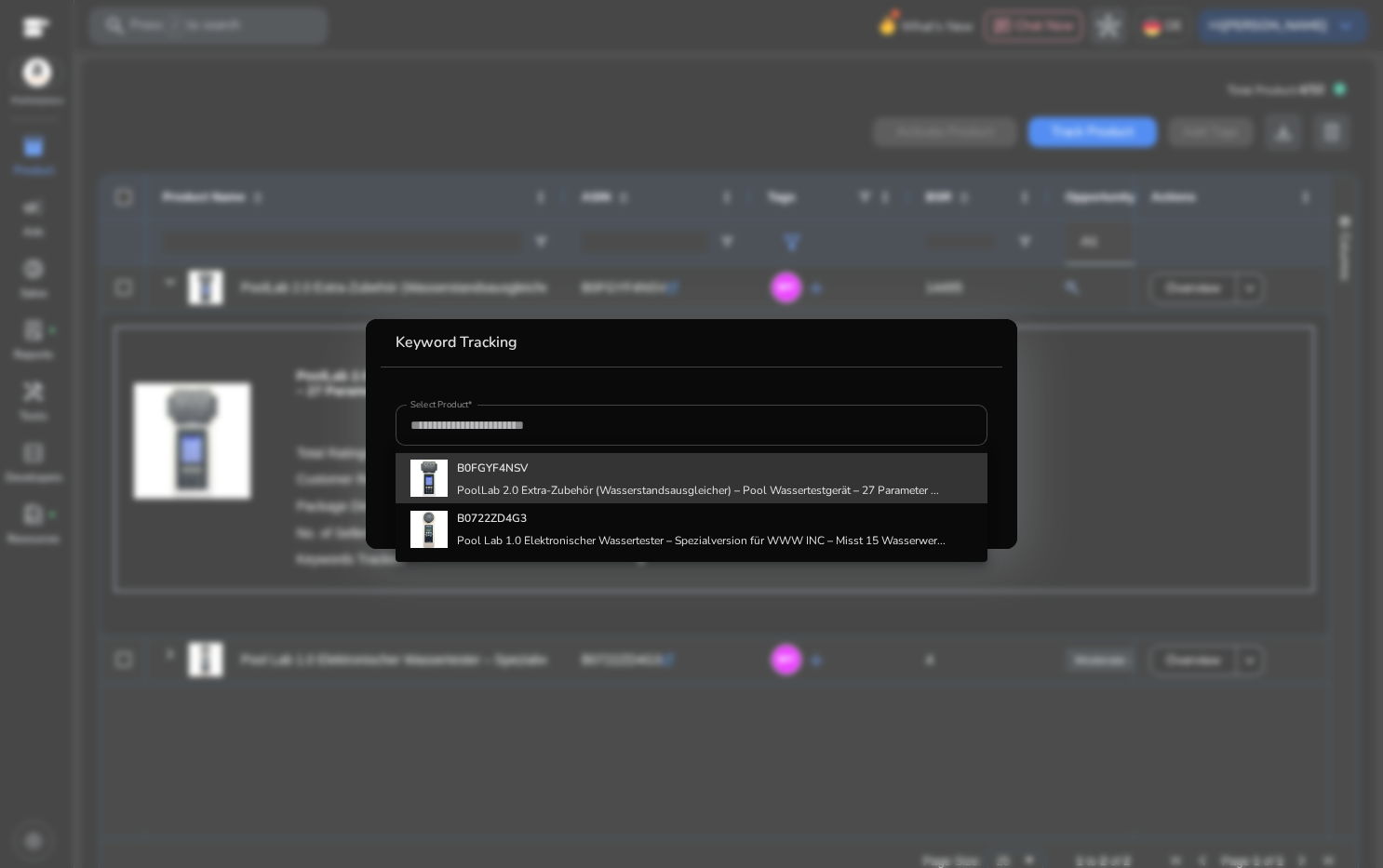
click at [571, 480] on div "B0FGYF4NSV PoolLab 2.0 Extra-Zubehör (Wasserstandsausgleicher) – Pool Wassertes…" at bounding box center [698, 478] width 482 height 50
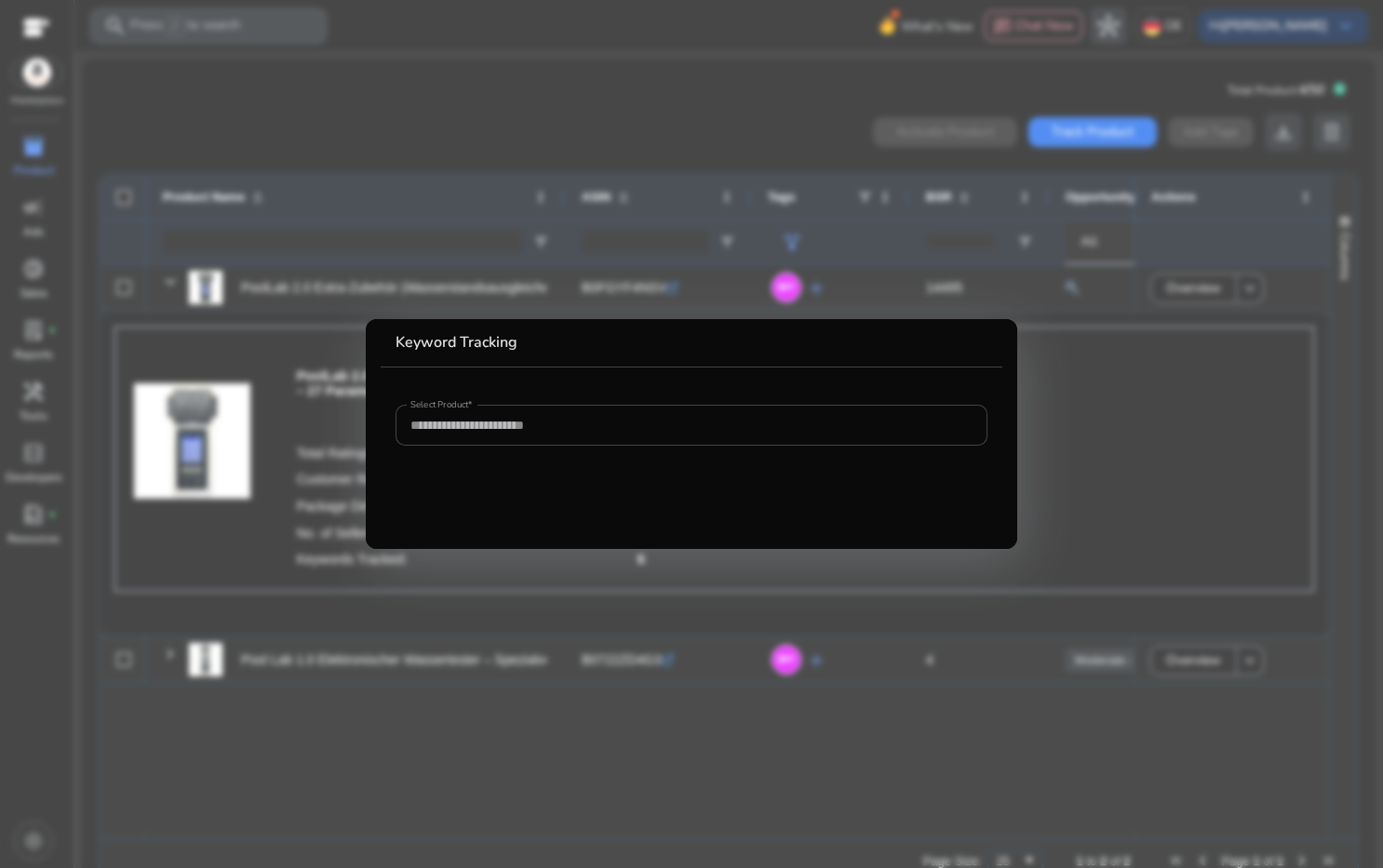
type input "**********"
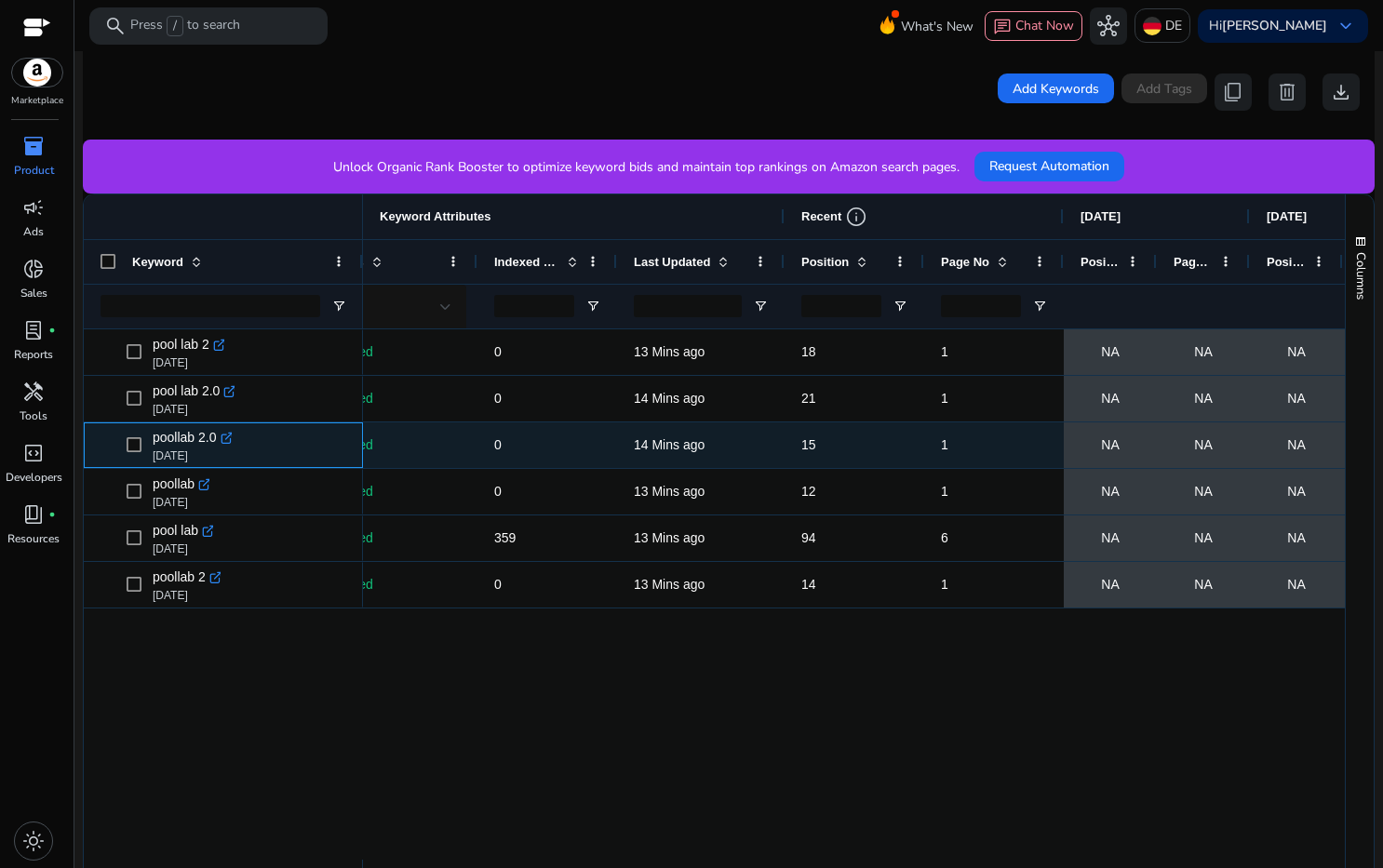
click at [225, 438] on icon ".st0{fill:#2c8af8}" at bounding box center [227, 438] width 13 height 13
